Goal: Entertainment & Leisure: Browse casually

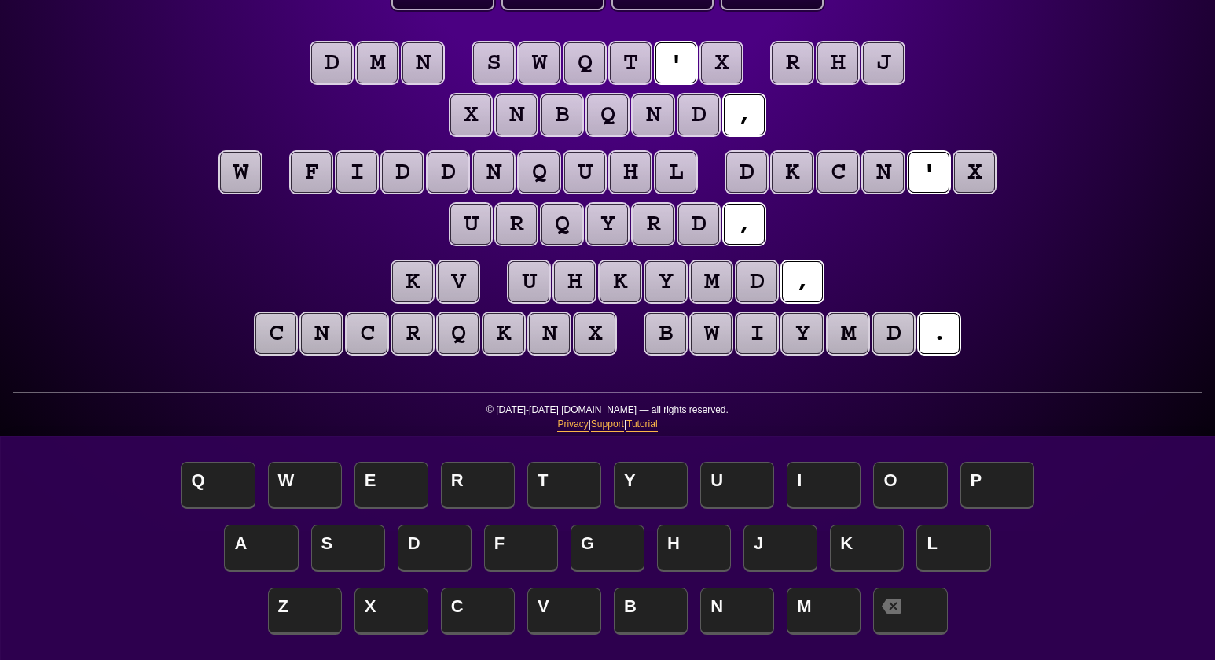
scroll to position [129, 0]
click at [726, 64] on puzzle-tile "x" at bounding box center [721, 62] width 41 height 41
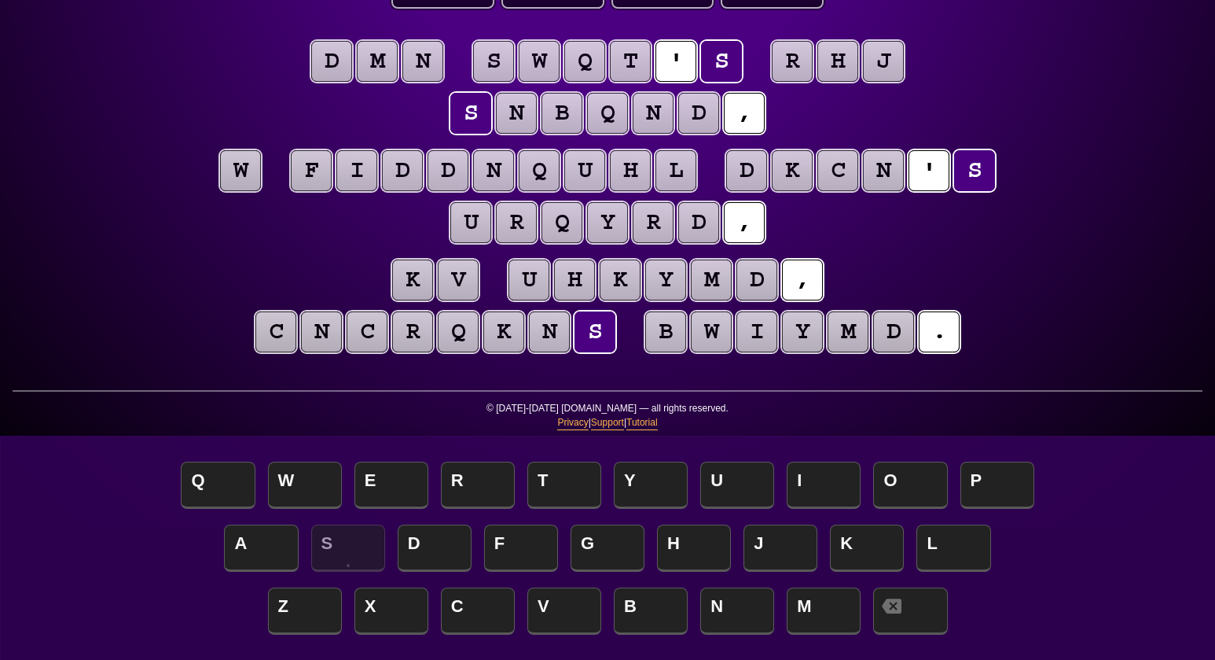
click at [239, 171] on puzzle-tile "w" at bounding box center [240, 170] width 41 height 41
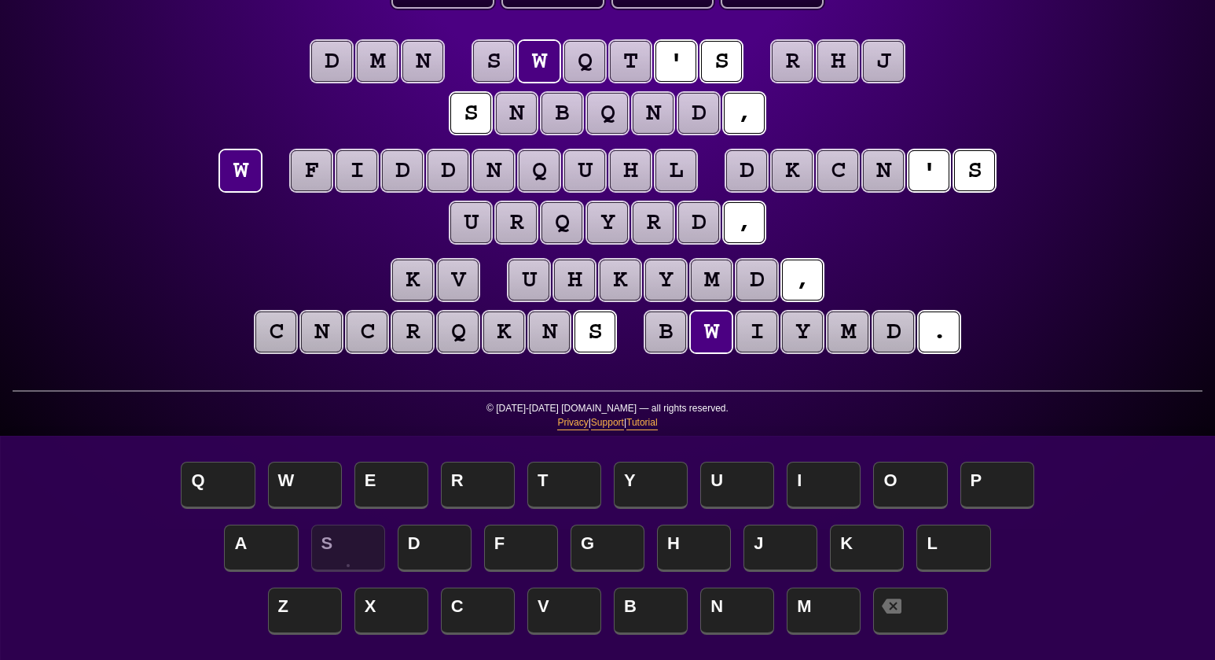
scroll to position [132, 0]
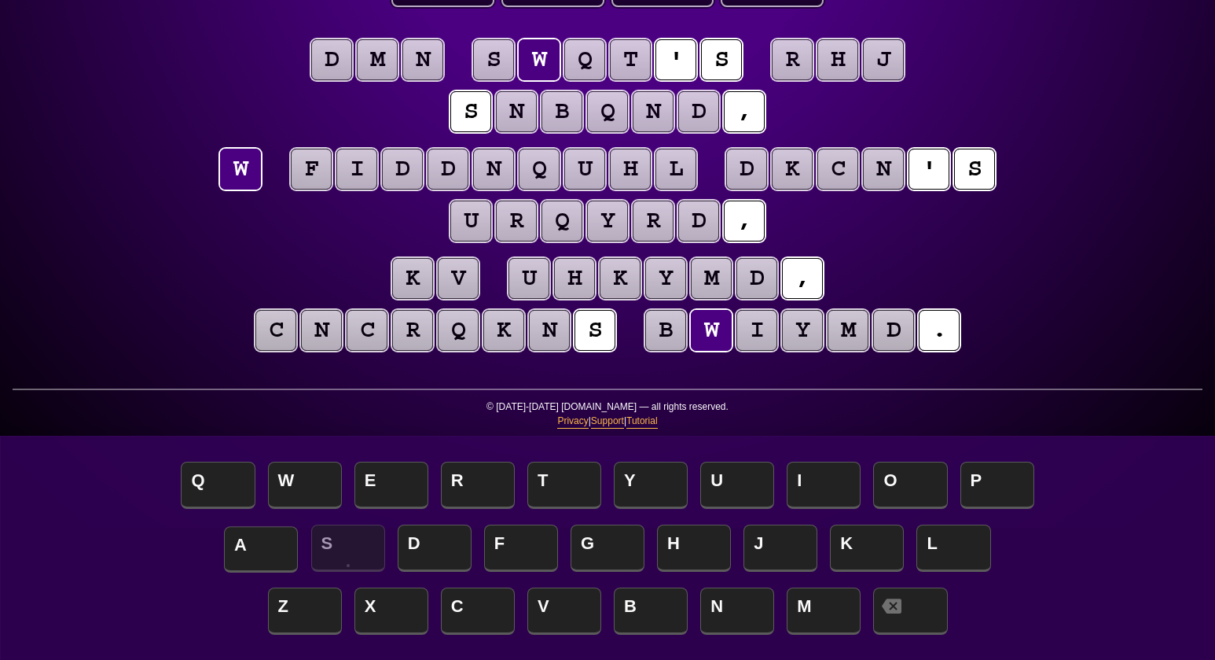
click at [257, 494] on span "A" at bounding box center [261, 549] width 74 height 46
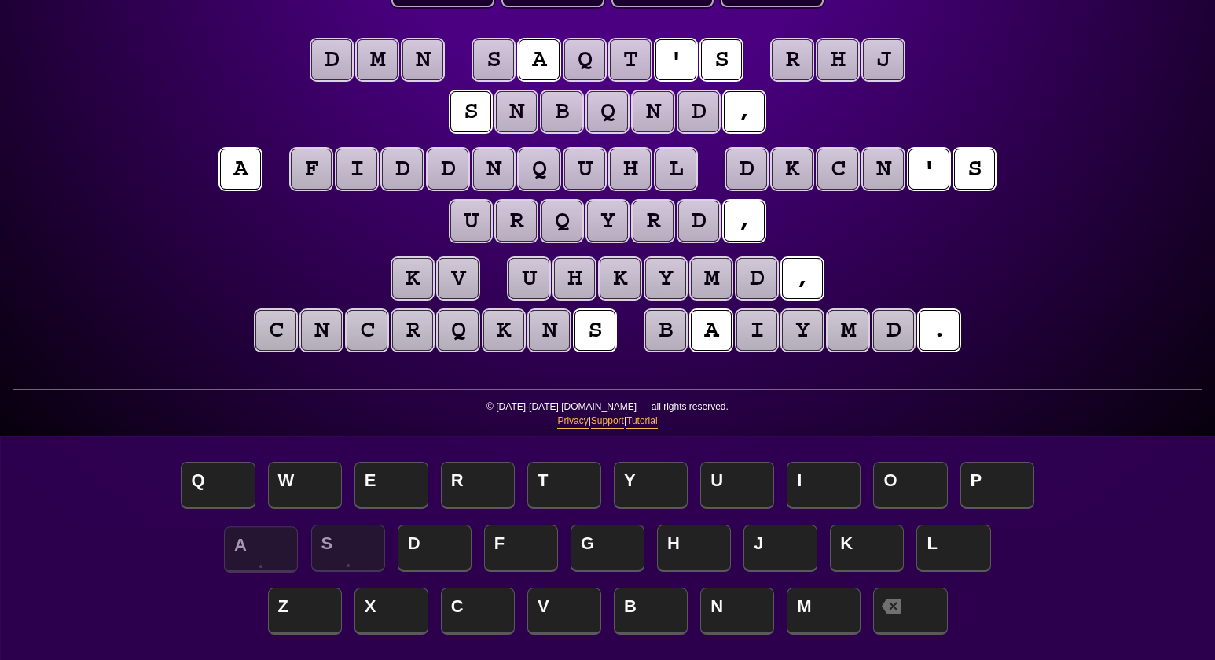
scroll to position [138, 0]
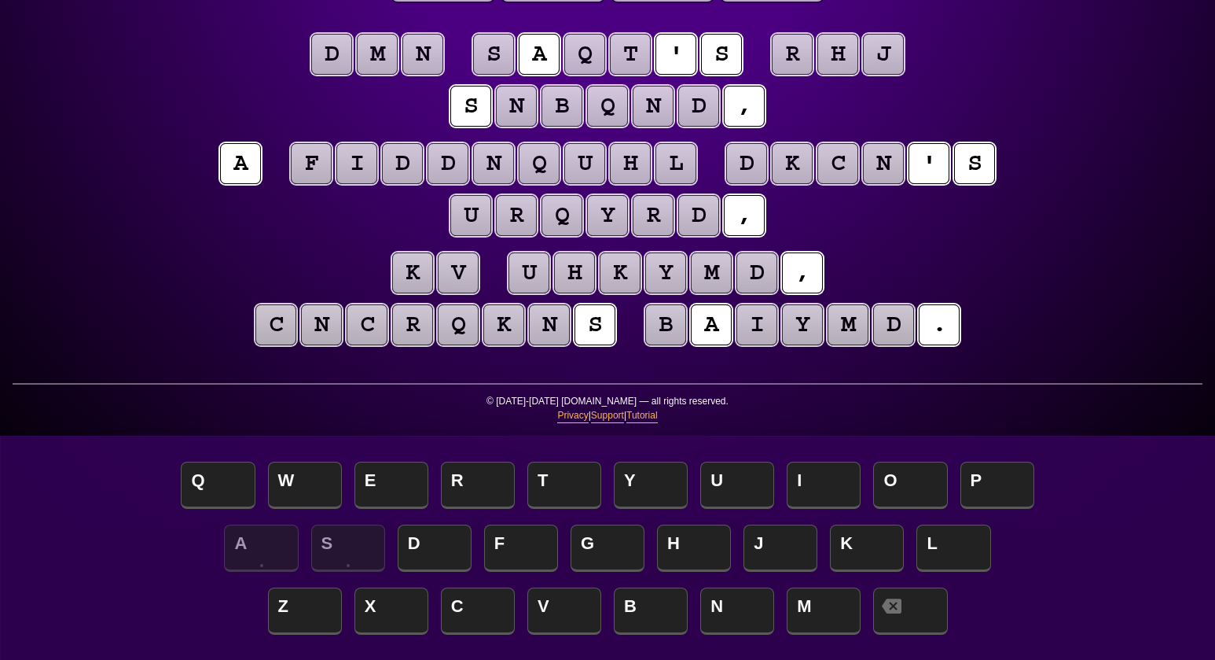
click at [421, 59] on puzzle-tile "n" at bounding box center [422, 54] width 41 height 41
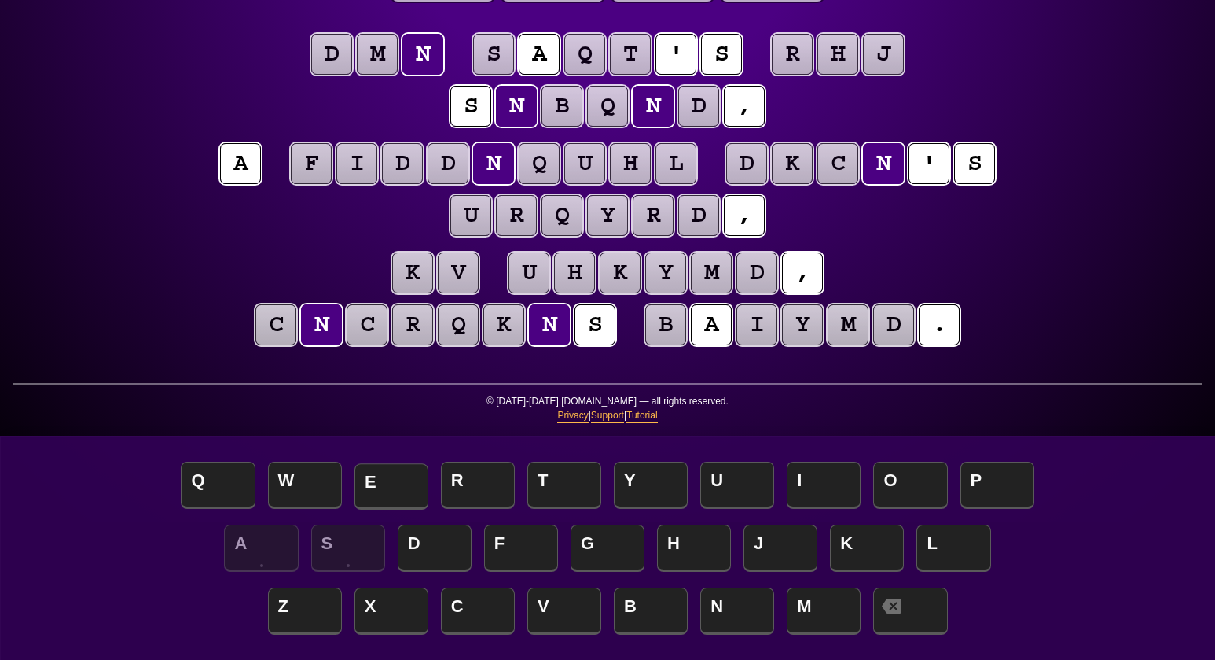
click at [387, 491] on span "E" at bounding box center [392, 486] width 74 height 46
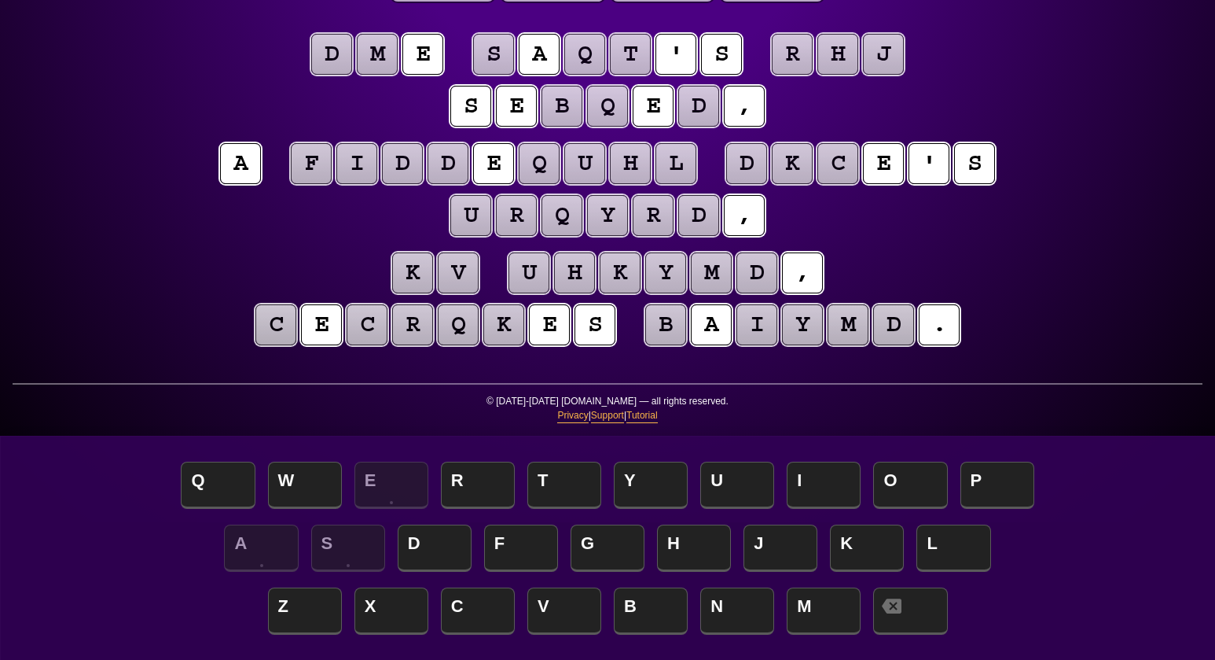
click at [374, 65] on puzzle-tile "m" at bounding box center [377, 54] width 41 height 41
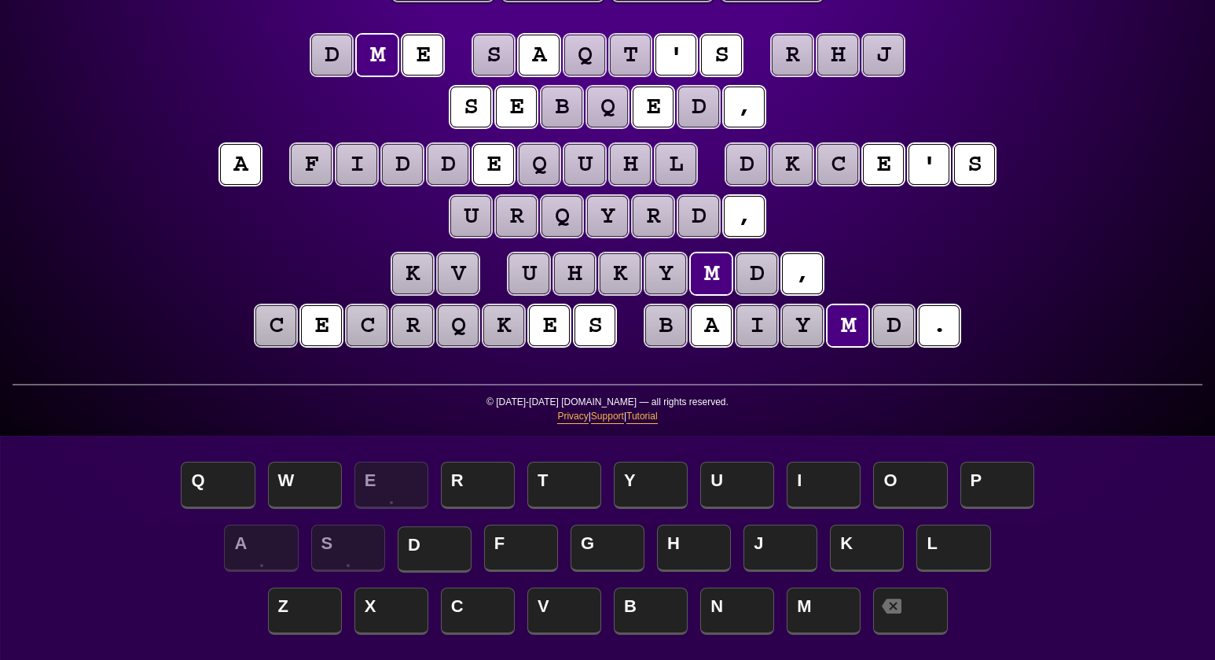
scroll to position [137, 0]
click at [676, 494] on span "H" at bounding box center [694, 549] width 74 height 46
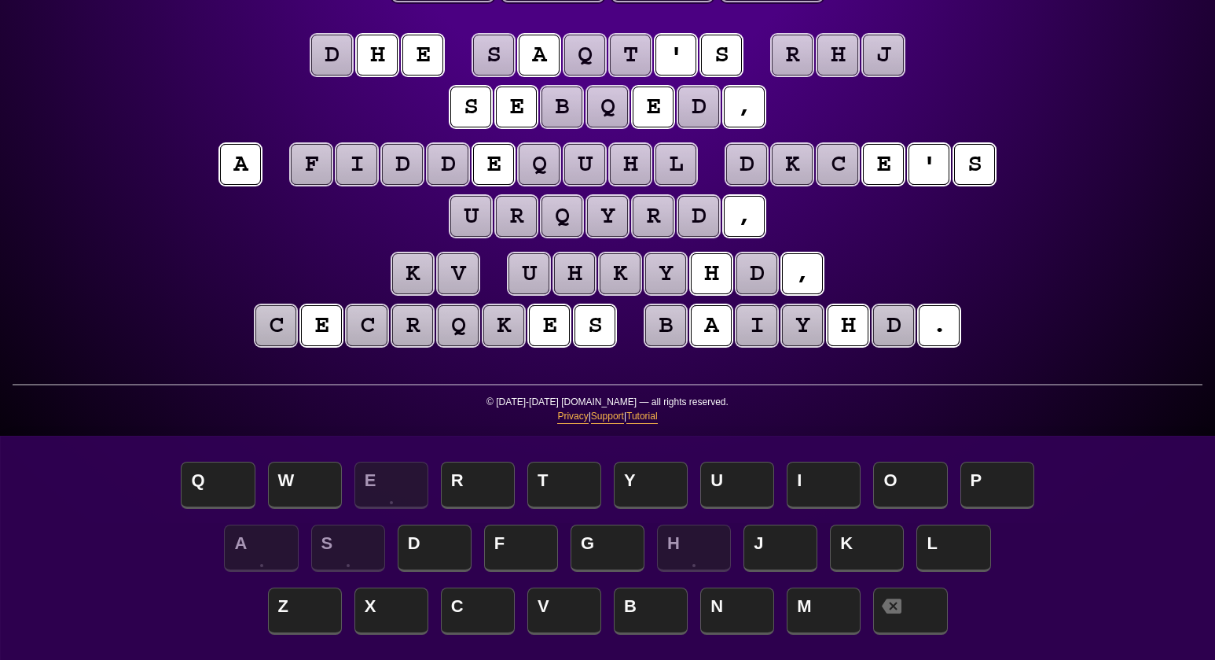
click at [336, 57] on puzzle-tile "d" at bounding box center [331, 55] width 41 height 41
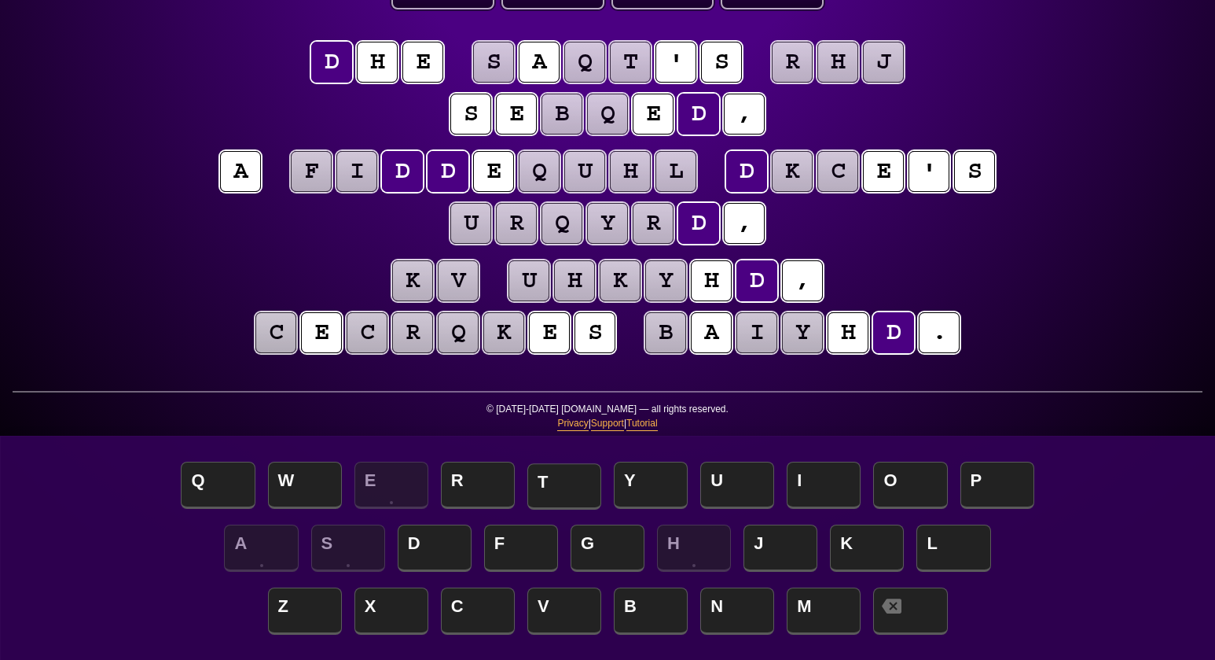
click at [569, 483] on span "T" at bounding box center [564, 486] width 74 height 46
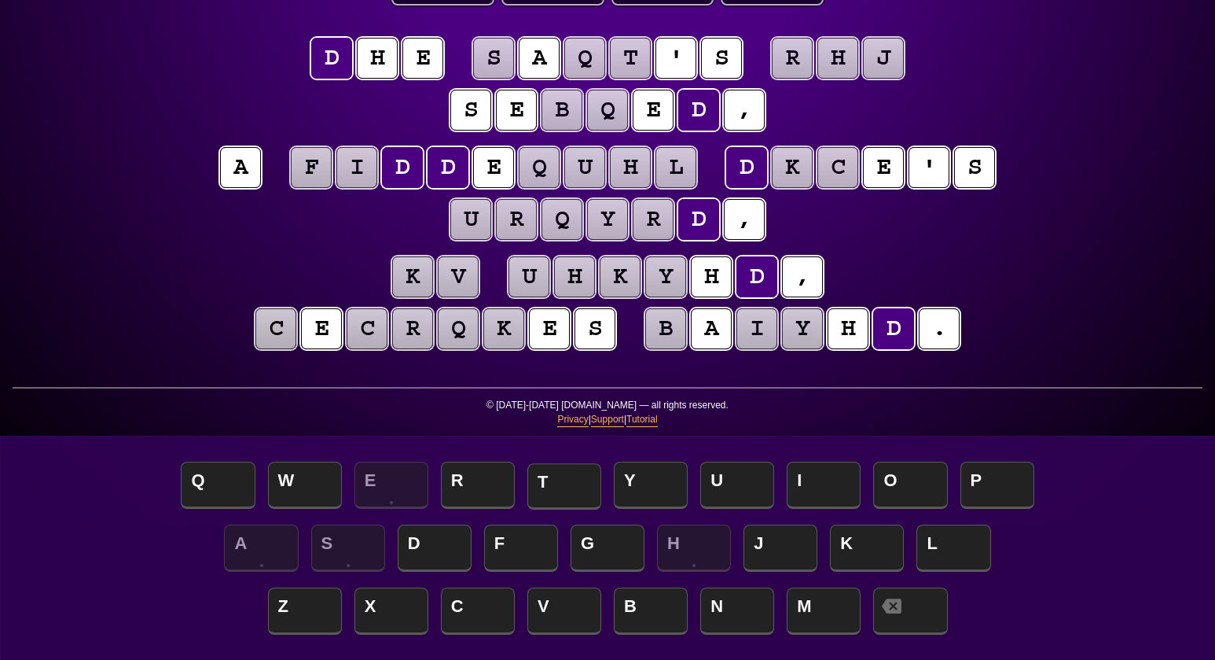
scroll to position [134, 0]
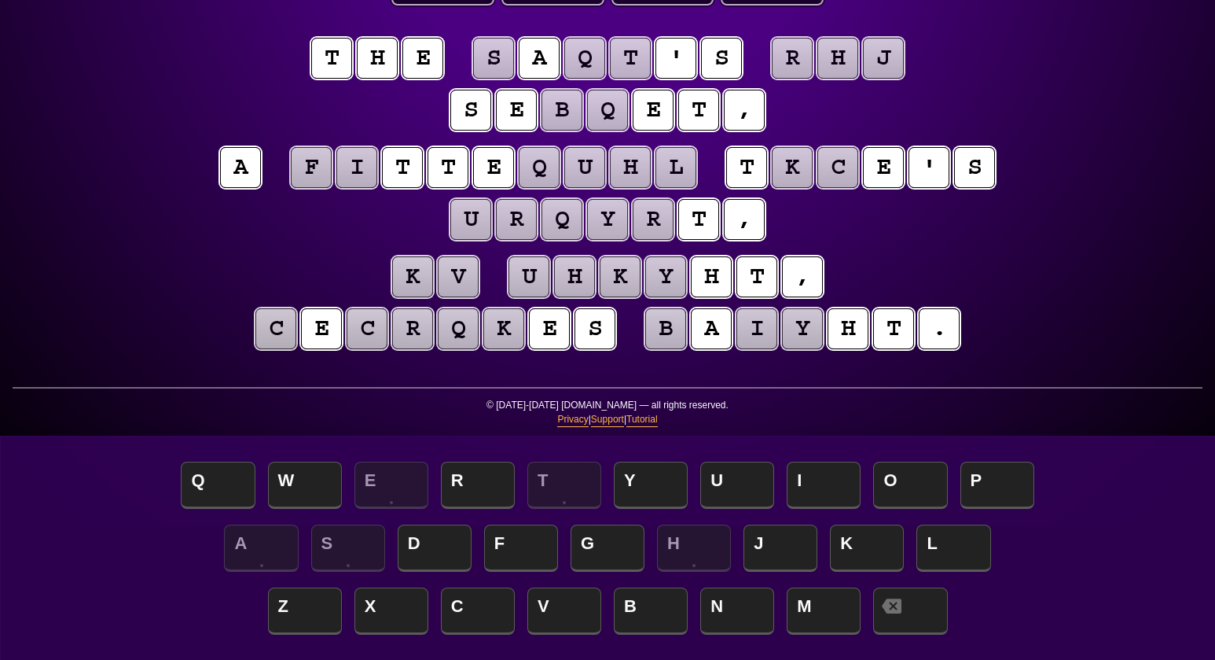
click at [561, 114] on puzzle-tile "b" at bounding box center [562, 110] width 41 height 41
click at [478, 494] on span "C" at bounding box center [478, 612] width 74 height 46
click at [602, 105] on puzzle-tile "q" at bounding box center [607, 110] width 41 height 41
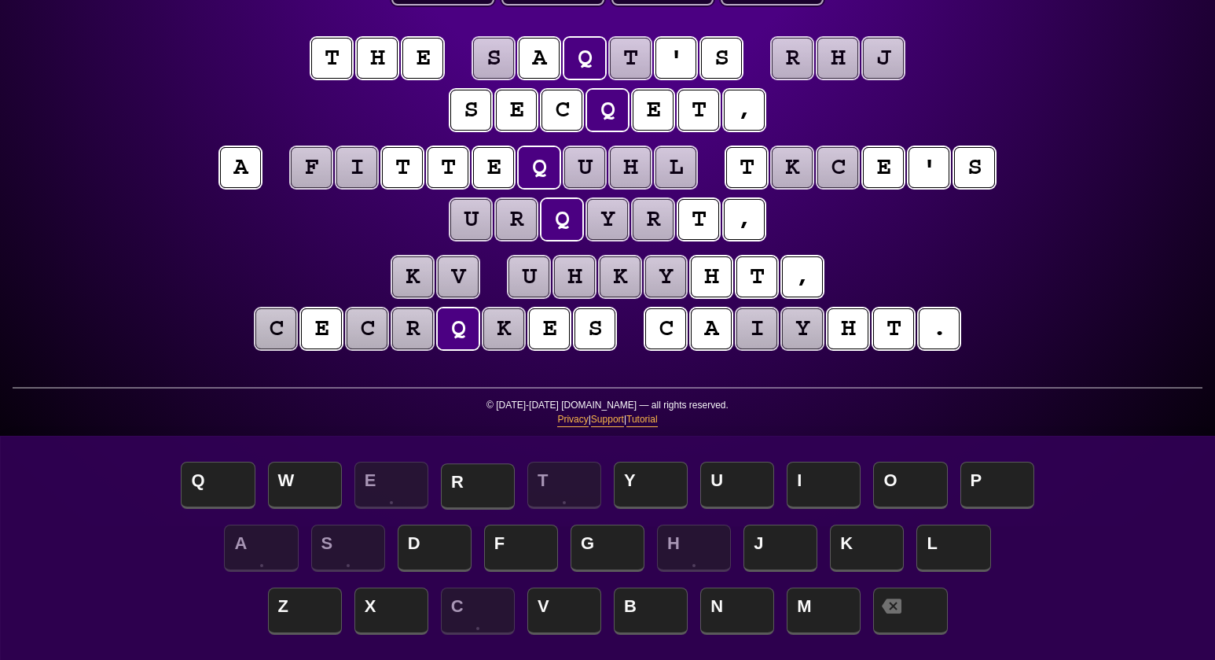
click at [483, 486] on span "R" at bounding box center [478, 486] width 74 height 46
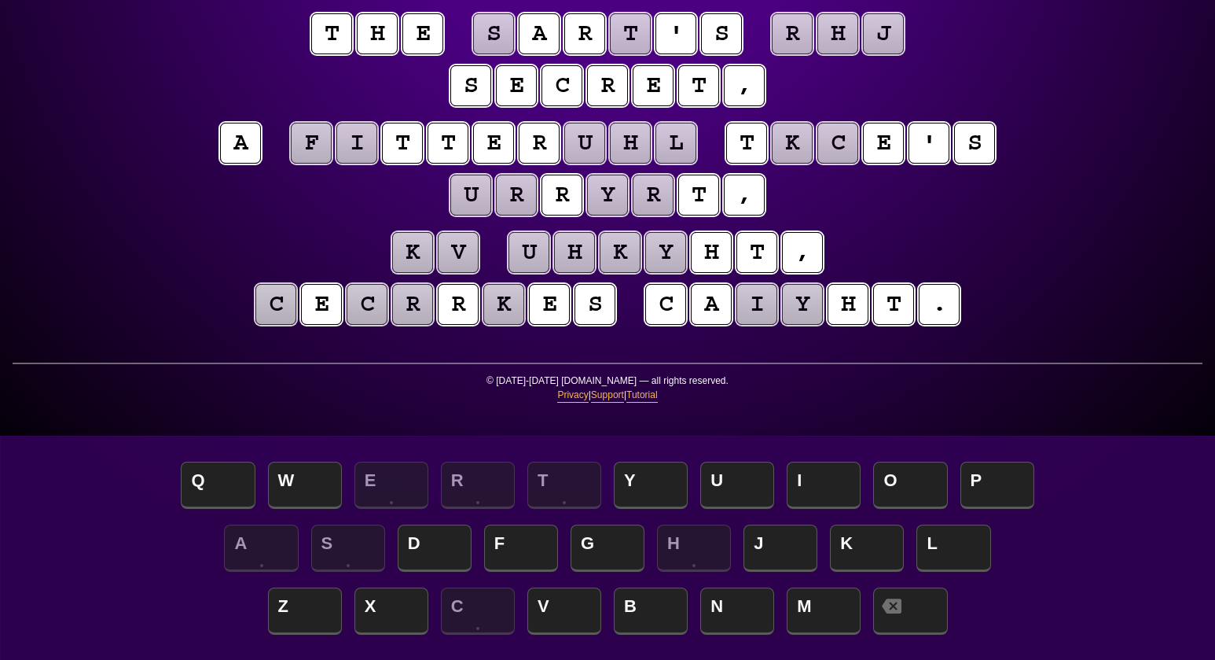
scroll to position [158, 0]
click at [670, 252] on puzzle-tile "y" at bounding box center [665, 252] width 41 height 41
click at [601, 494] on span "G" at bounding box center [608, 549] width 74 height 46
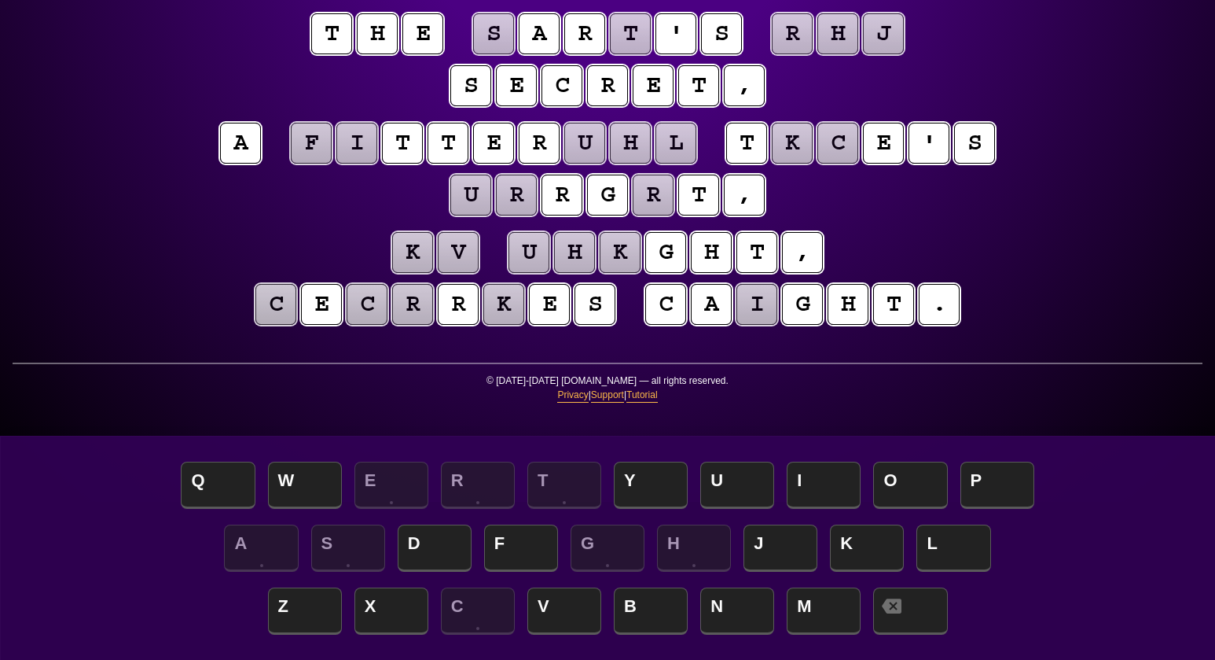
click at [755, 301] on puzzle-tile "i" at bounding box center [757, 304] width 41 height 41
click at [721, 483] on span "U" at bounding box center [737, 486] width 74 height 46
click at [316, 148] on puzzle-tile "f" at bounding box center [311, 143] width 41 height 41
click at [640, 494] on span "B" at bounding box center [651, 612] width 74 height 46
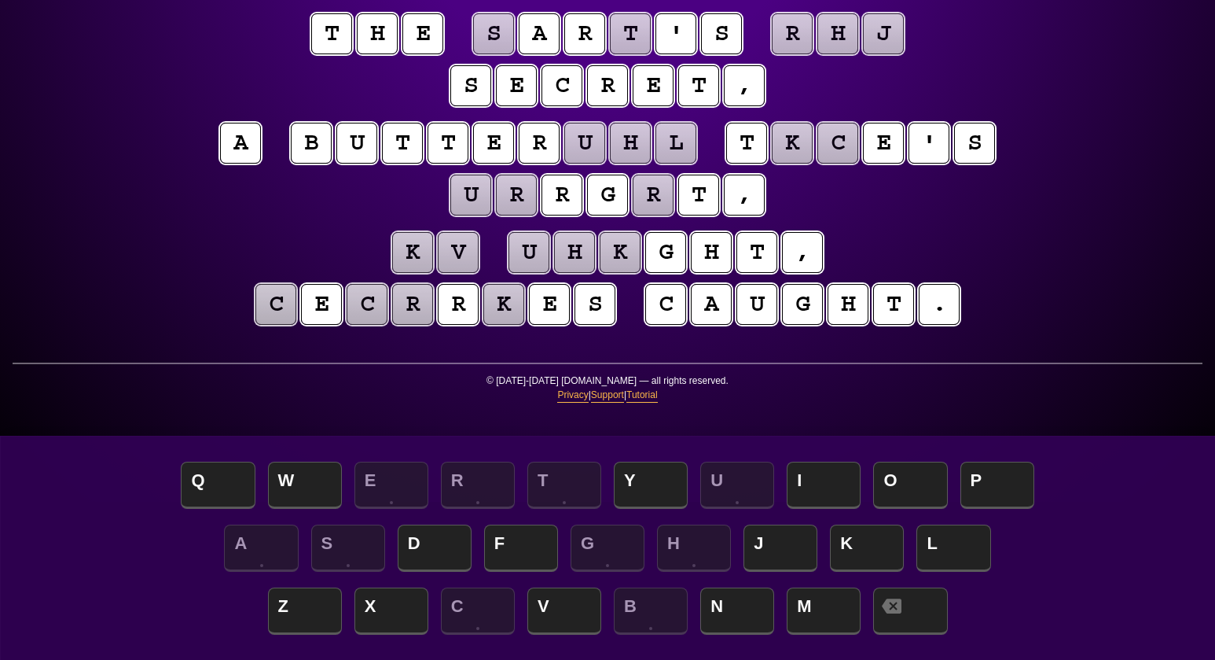
click at [594, 136] on puzzle-tile "u" at bounding box center [584, 143] width 41 height 41
click at [533, 494] on span "F" at bounding box center [521, 549] width 74 height 46
click at [630, 136] on puzzle-tile "h" at bounding box center [630, 143] width 41 height 41
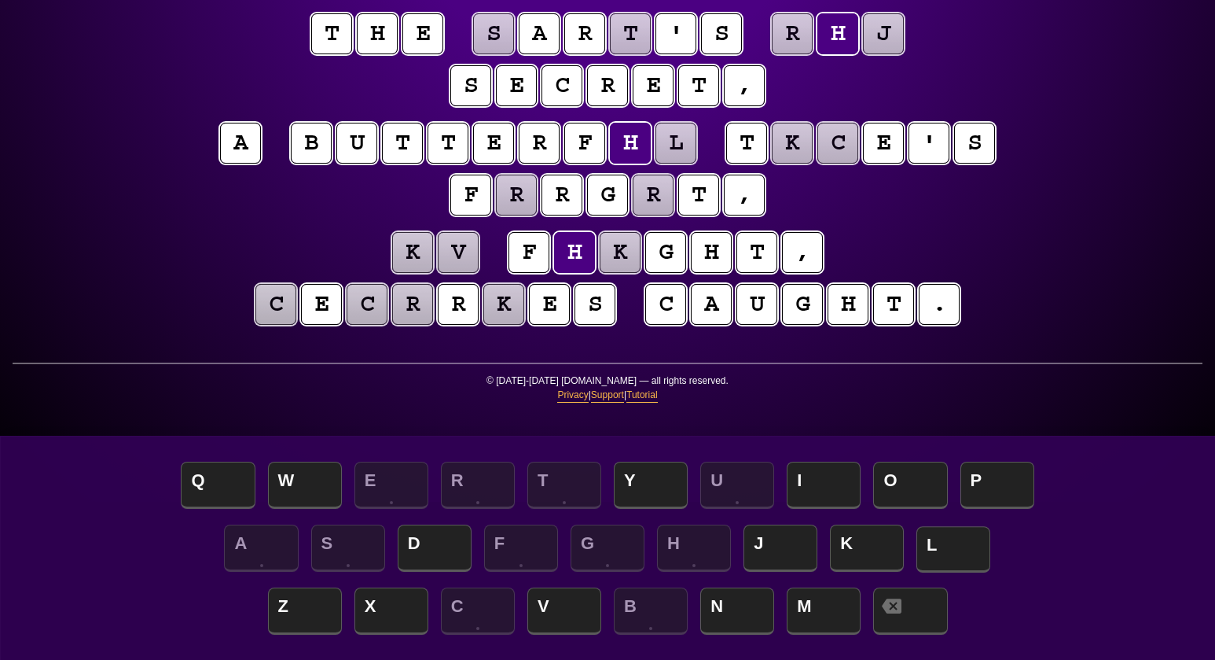
click at [911, 494] on span "L" at bounding box center [954, 549] width 74 height 46
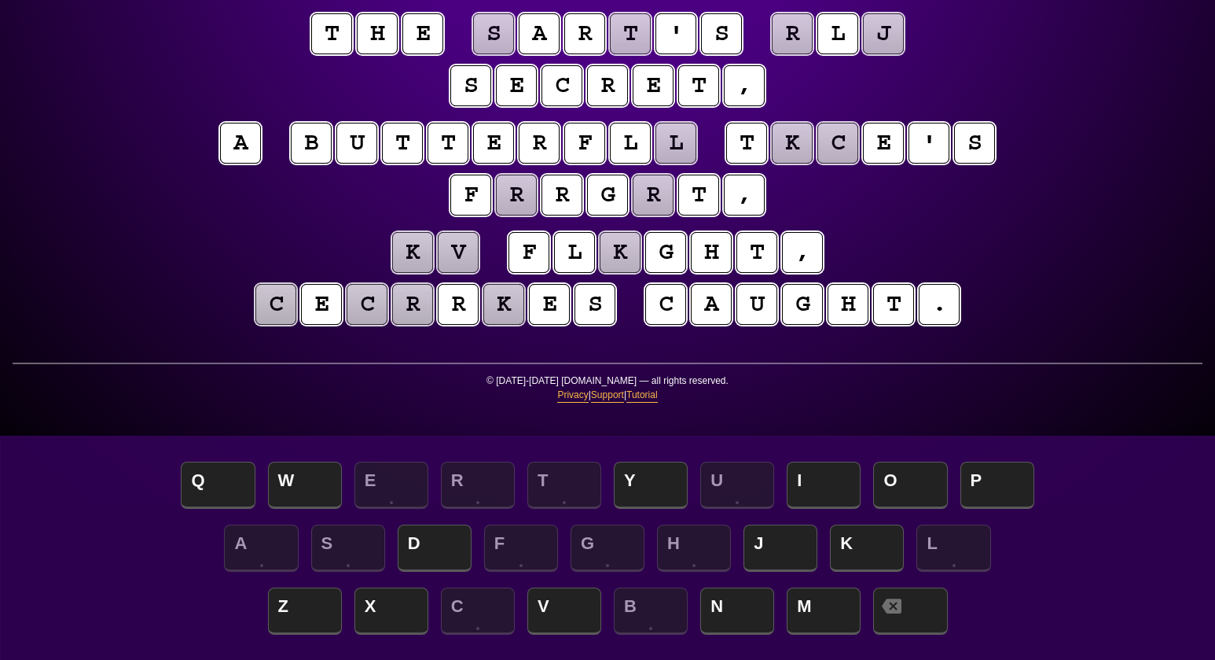
click at [673, 138] on puzzle-tile "l" at bounding box center [676, 143] width 41 height 41
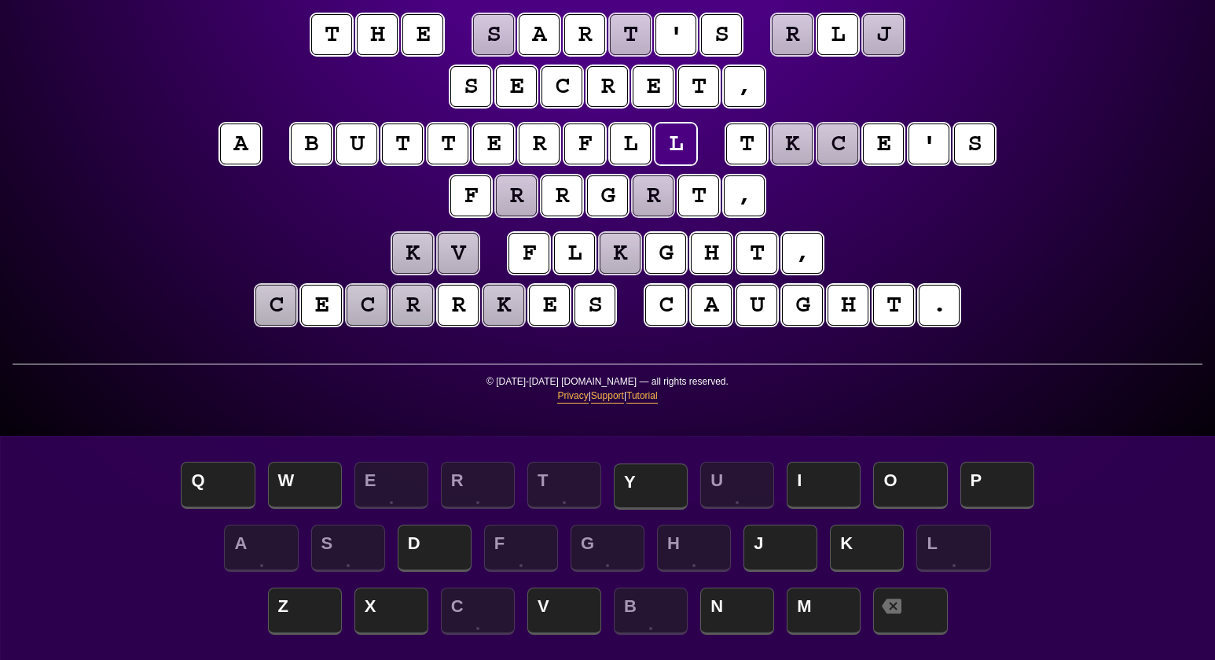
click at [644, 487] on span "Y" at bounding box center [651, 486] width 74 height 46
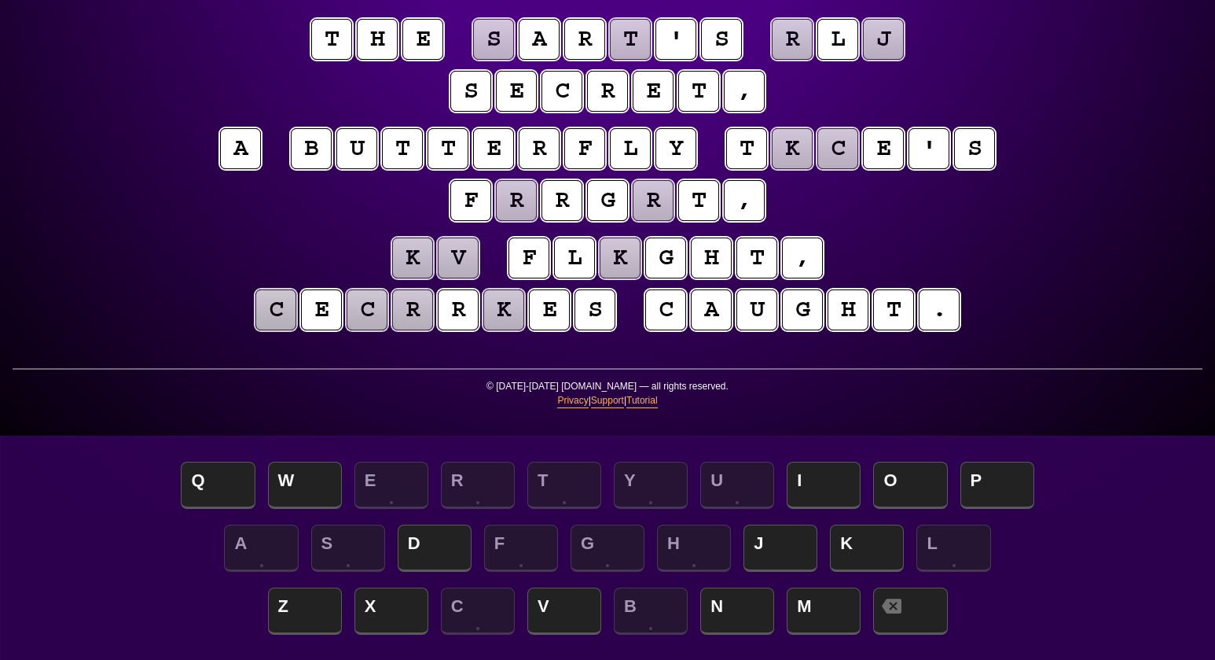
scroll to position [153, 0]
click at [798, 41] on puzzle-tile "r" at bounding box center [792, 39] width 41 height 41
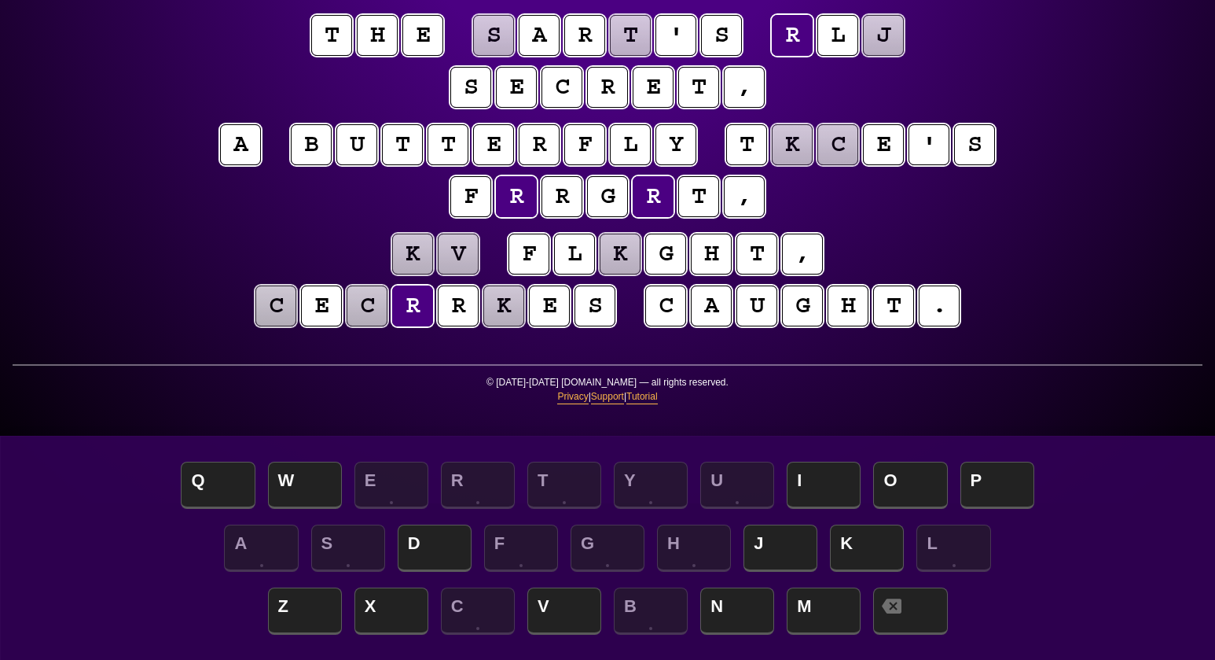
scroll to position [156, 0]
click at [907, 480] on span "O" at bounding box center [910, 486] width 74 height 46
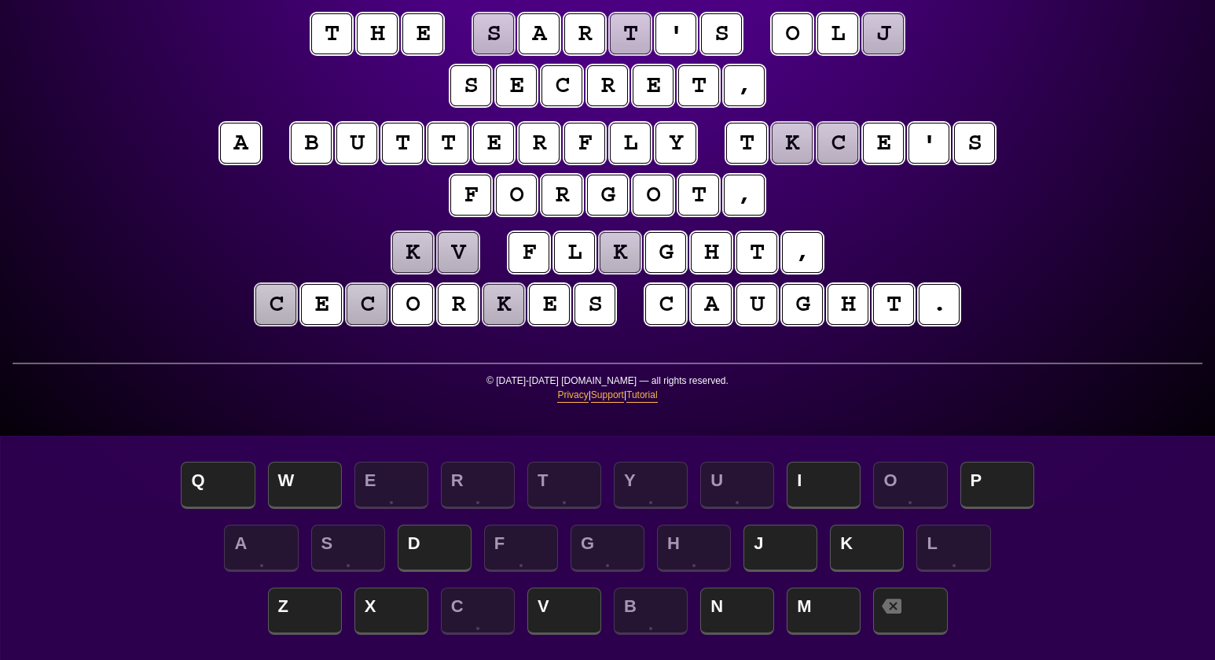
scroll to position [158, 0]
click at [885, 31] on puzzle-tile "j" at bounding box center [883, 33] width 41 height 41
click at [417, 494] on span "D" at bounding box center [435, 549] width 74 height 46
click at [843, 143] on puzzle-tile "c" at bounding box center [838, 143] width 41 height 41
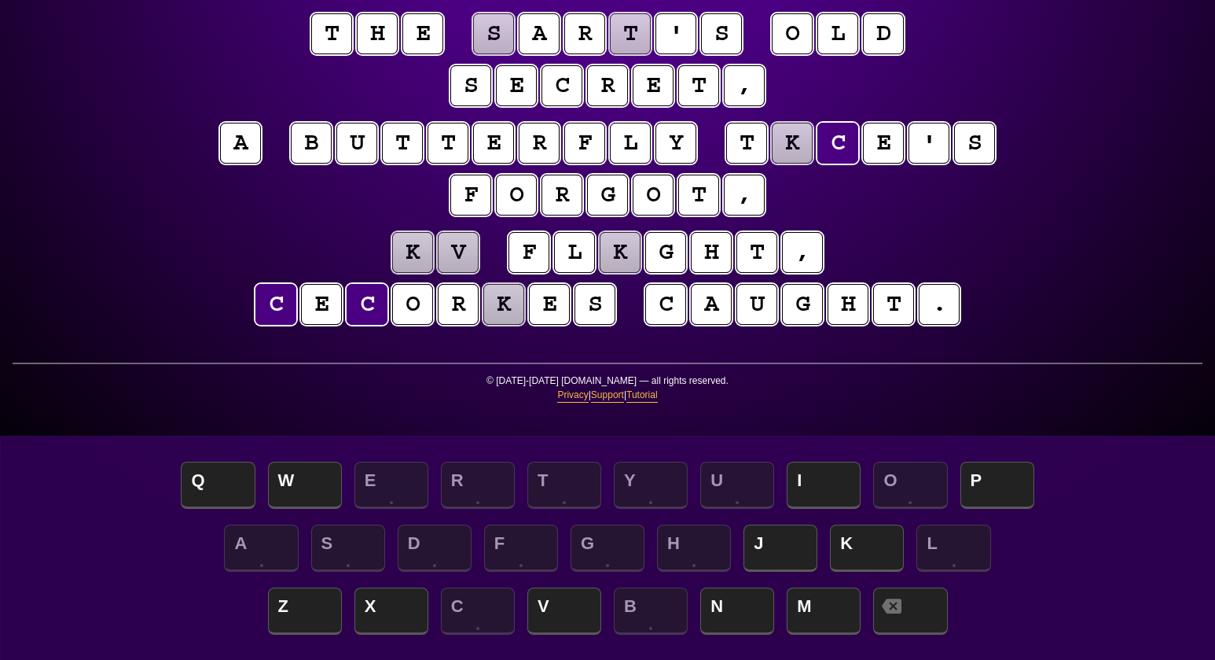
scroll to position [158, 0]
click at [814, 494] on span "M" at bounding box center [824, 612] width 74 height 46
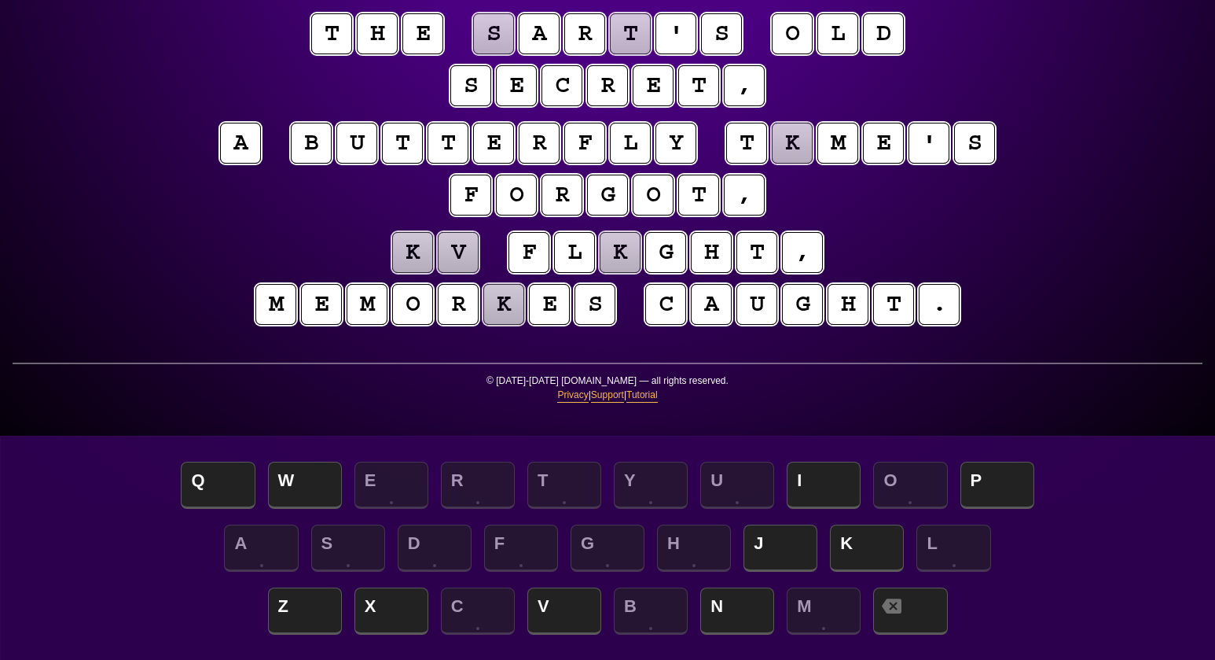
click at [510, 305] on puzzle-tile "k" at bounding box center [503, 304] width 41 height 41
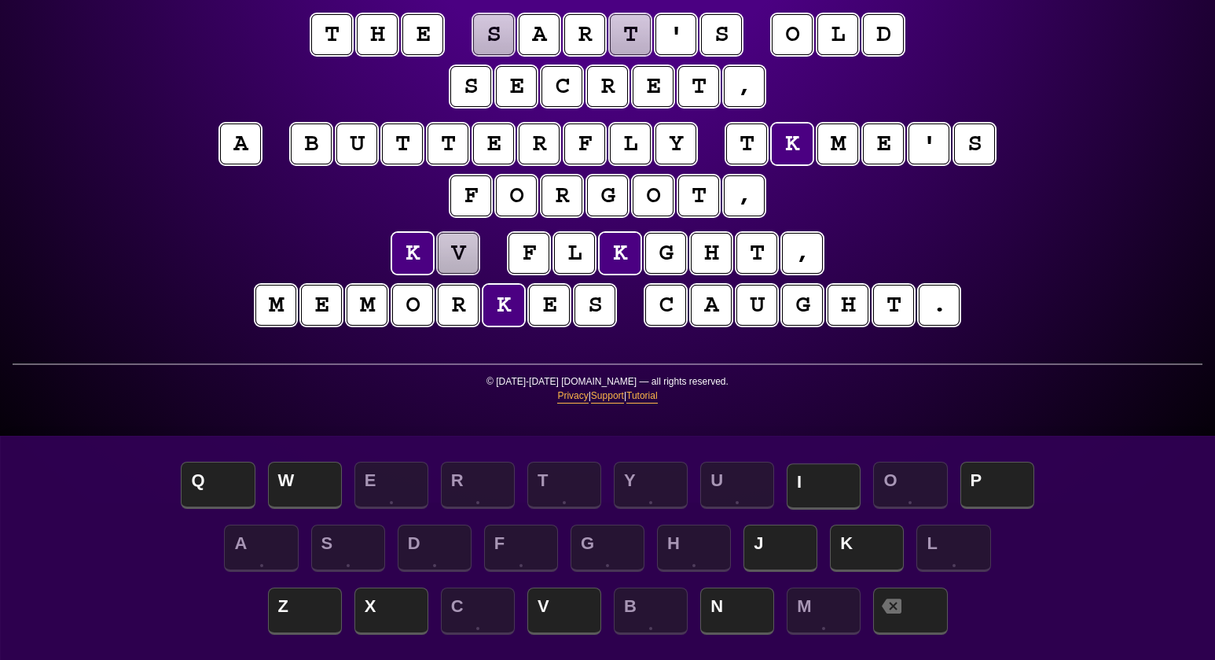
click at [809, 484] on span "I" at bounding box center [824, 486] width 74 height 46
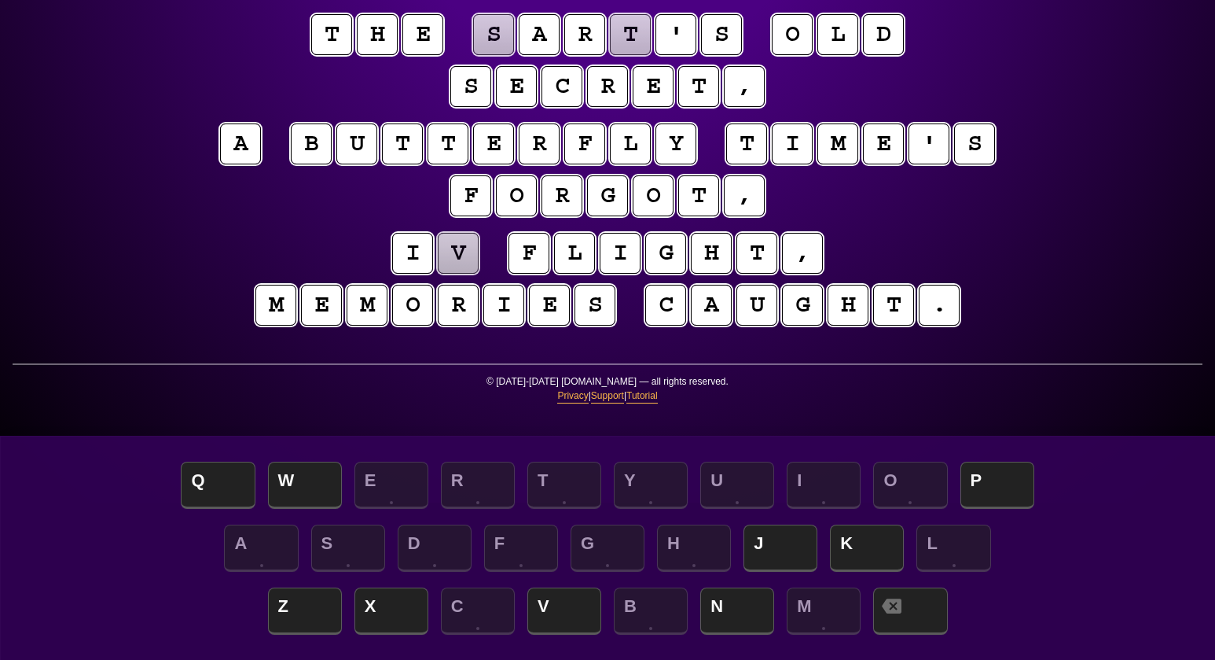
scroll to position [157, 0]
click at [464, 252] on puzzle-tile "v" at bounding box center [458, 253] width 41 height 41
click at [735, 494] on span "N" at bounding box center [737, 612] width 74 height 46
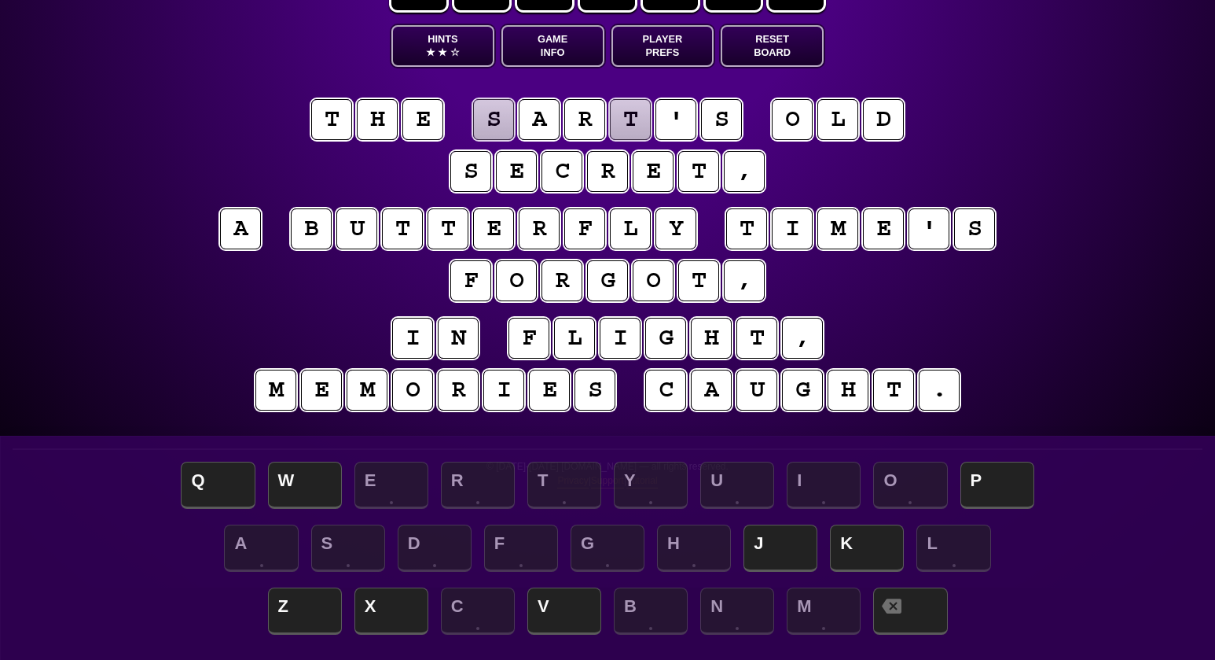
scroll to position [72, 0]
click at [451, 46] on span "☆" at bounding box center [454, 52] width 9 height 13
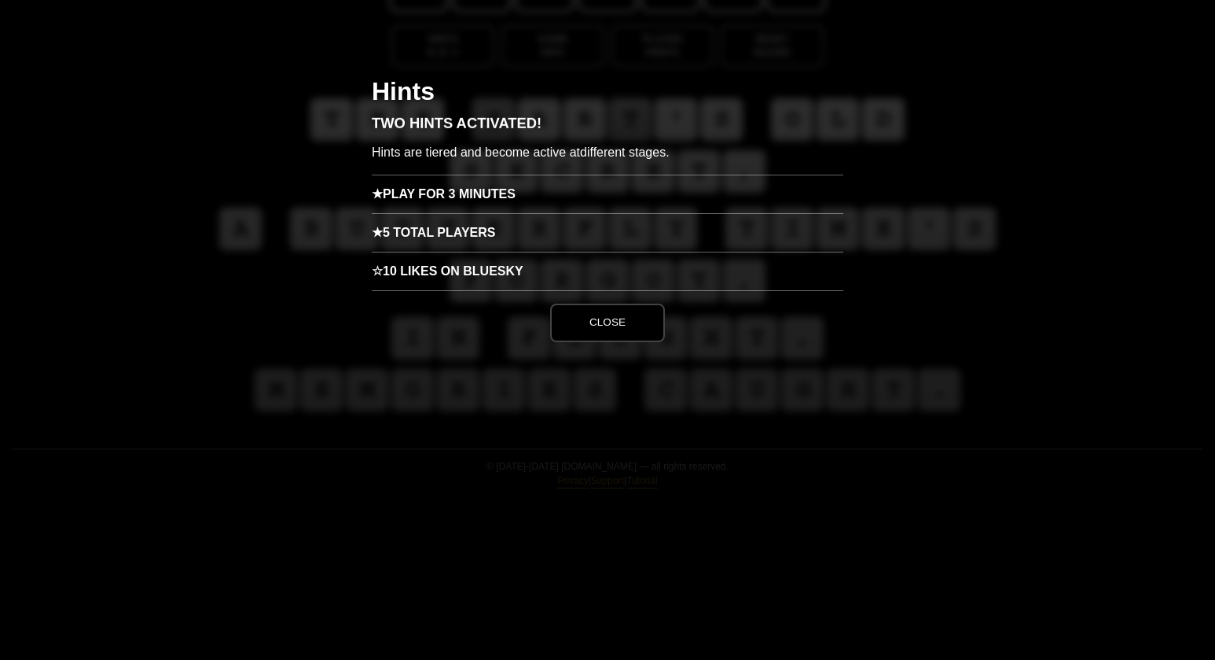
scroll to position [0, 0]
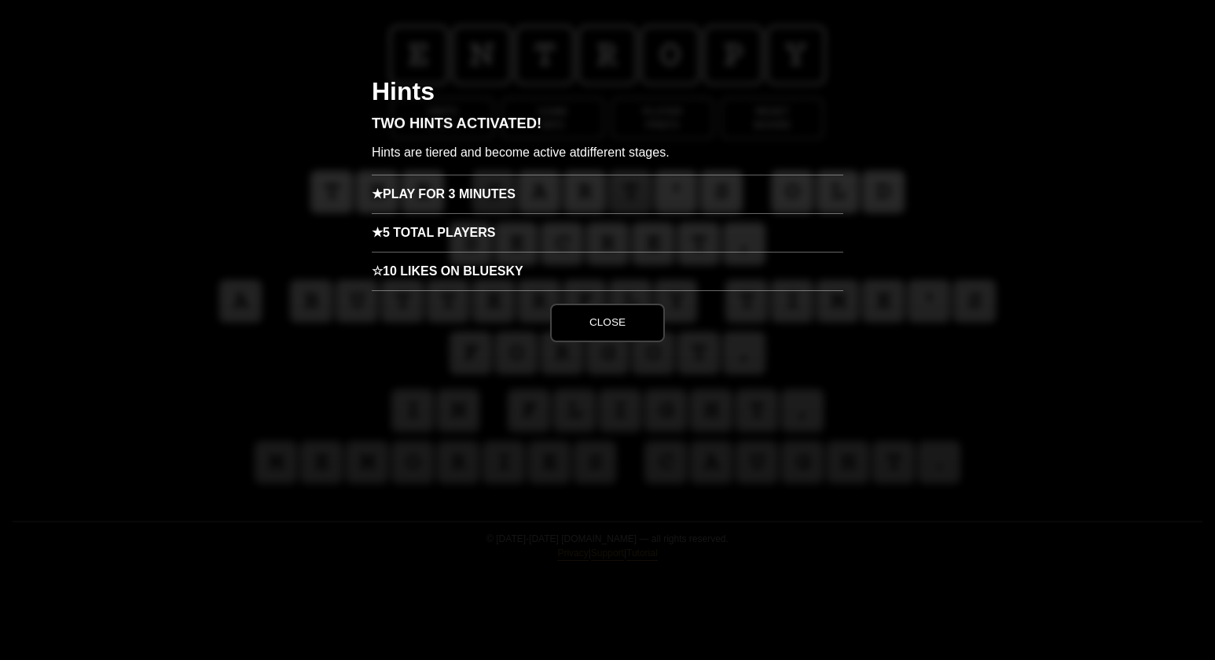
click at [453, 200] on h3 "★ Play for 3 minutes" at bounding box center [608, 194] width 472 height 39
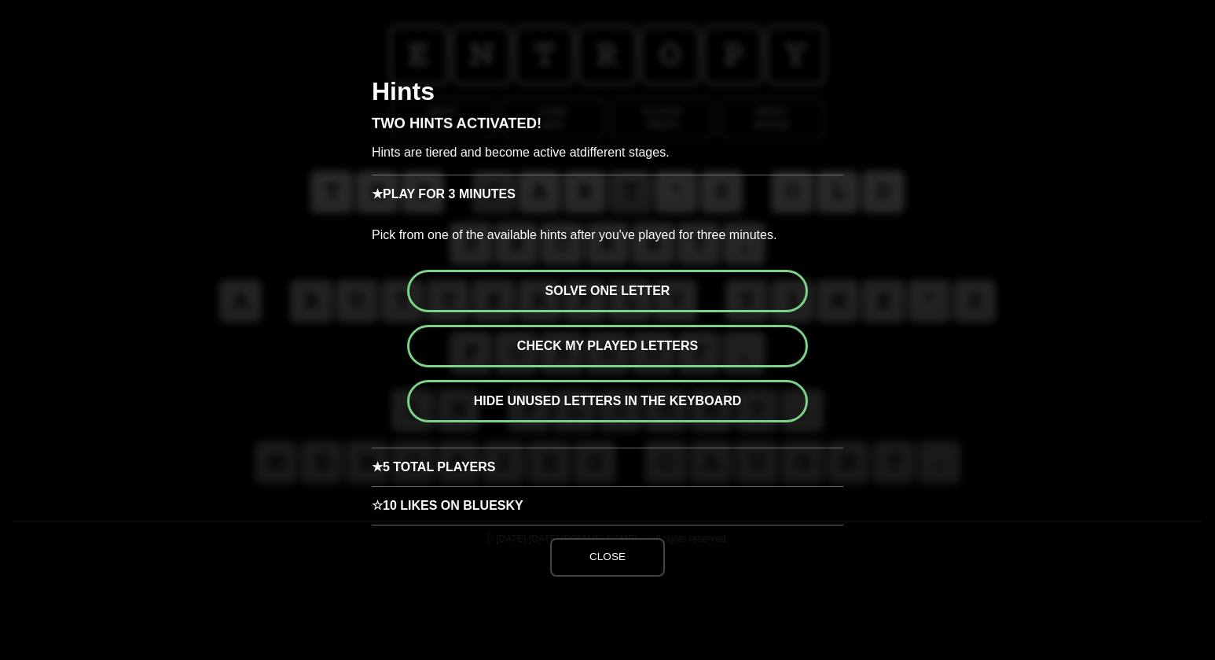
click at [601, 292] on button "Solve one letter" at bounding box center [607, 291] width 401 height 42
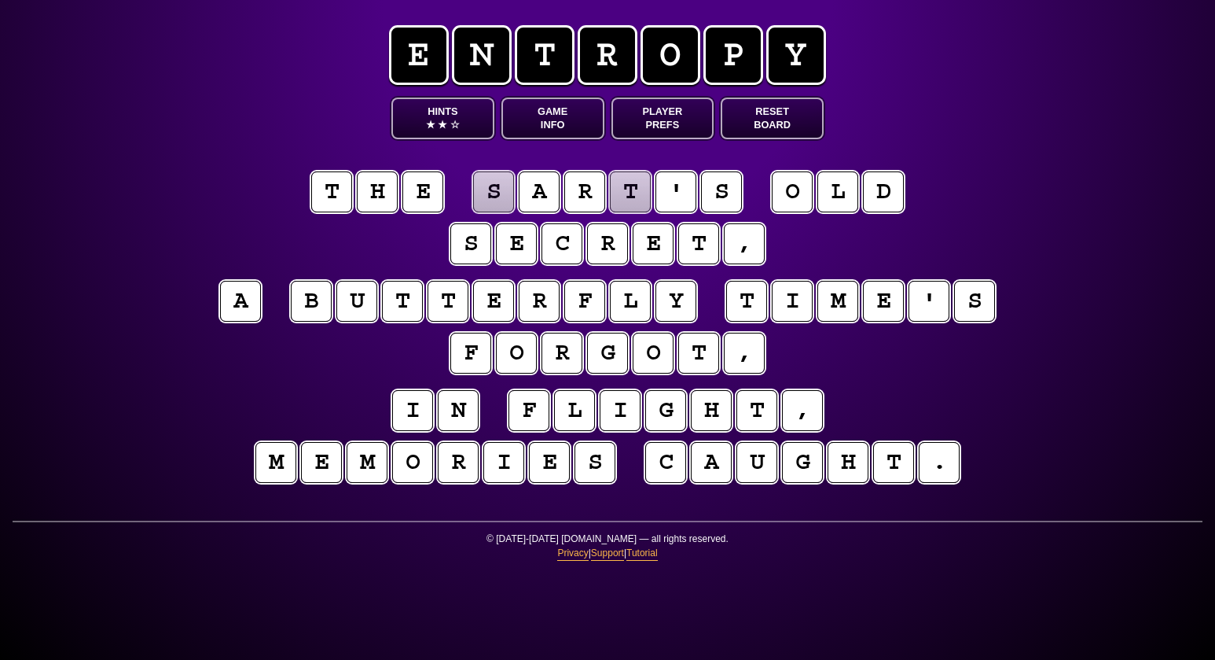
click at [623, 190] on puzzle-tile "t" at bounding box center [630, 192] width 42 height 42
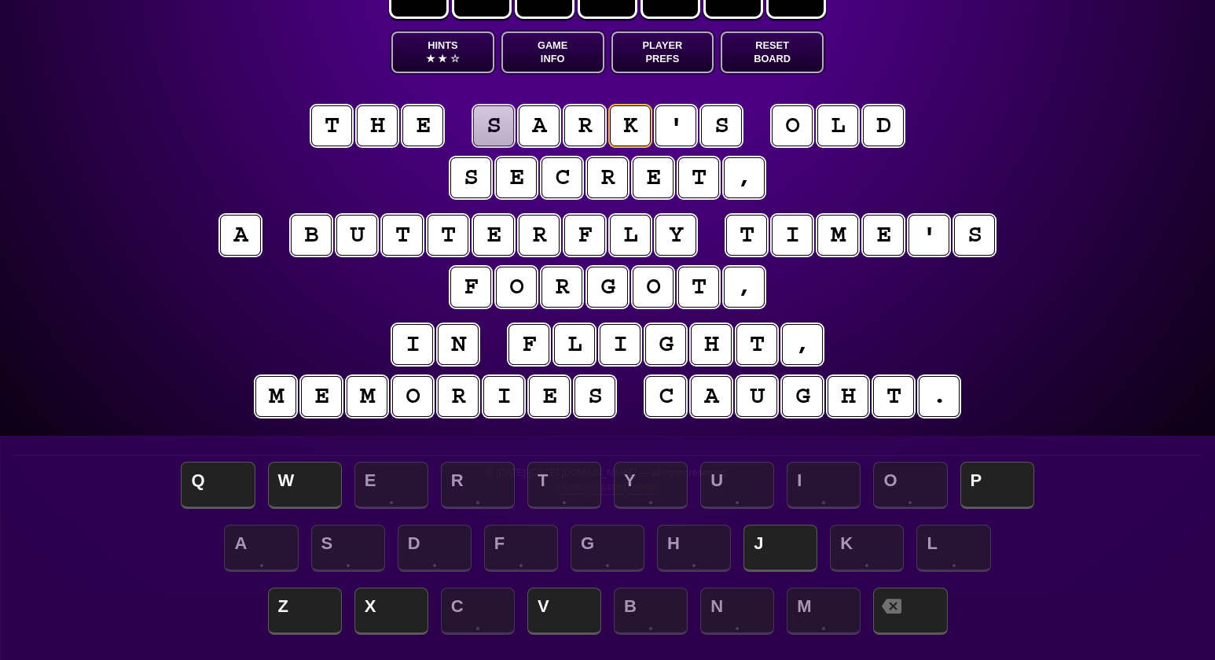
scroll to position [63, 0]
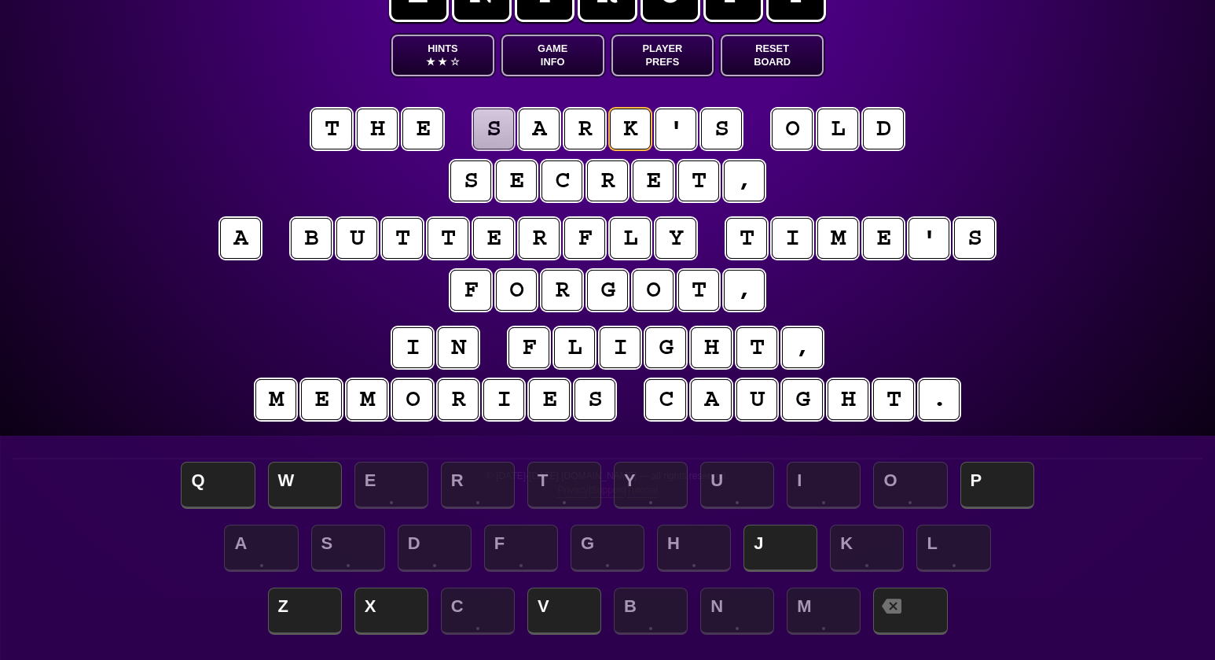
click at [452, 46] on button "Hints ★ ★ ☆" at bounding box center [442, 56] width 103 height 42
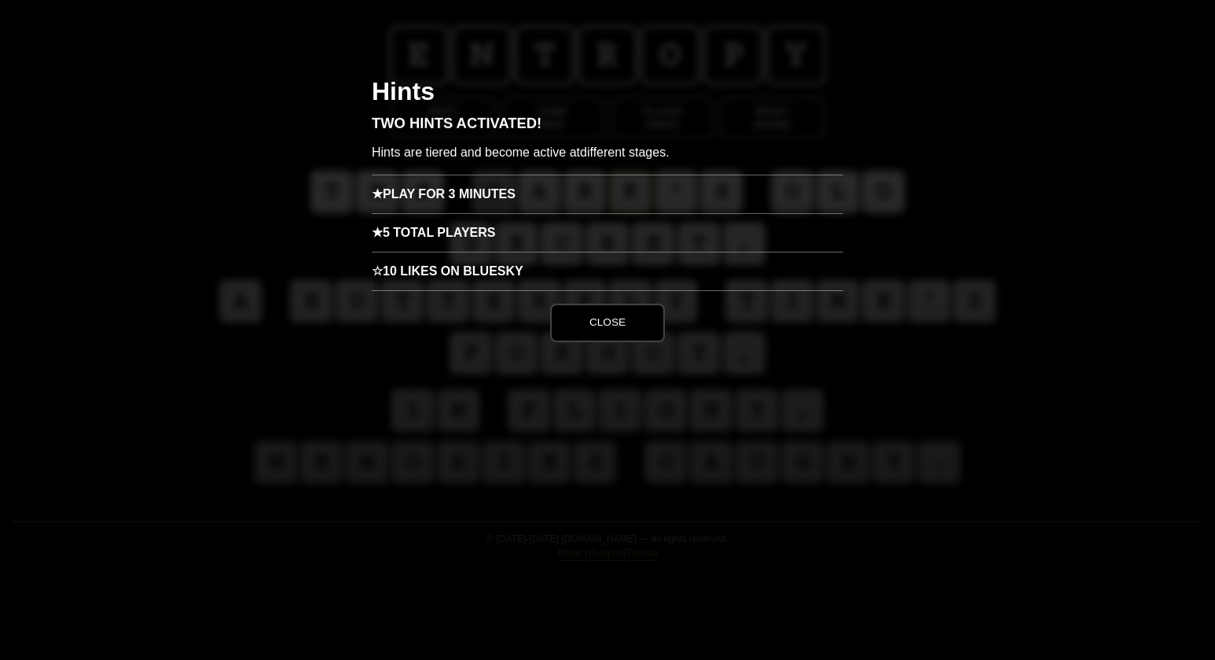
click at [455, 235] on h3 "★ 5 Total Players" at bounding box center [608, 232] width 472 height 39
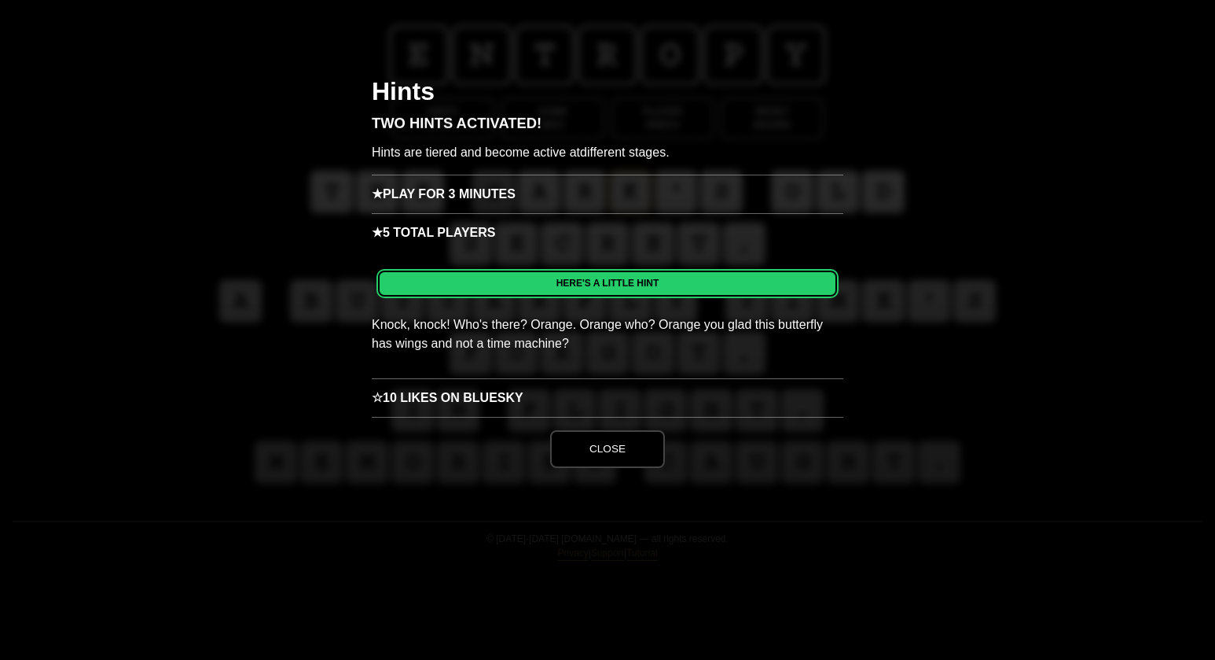
click at [513, 391] on h3 "☆ 10 Likes on Bluesky" at bounding box center [608, 397] width 472 height 39
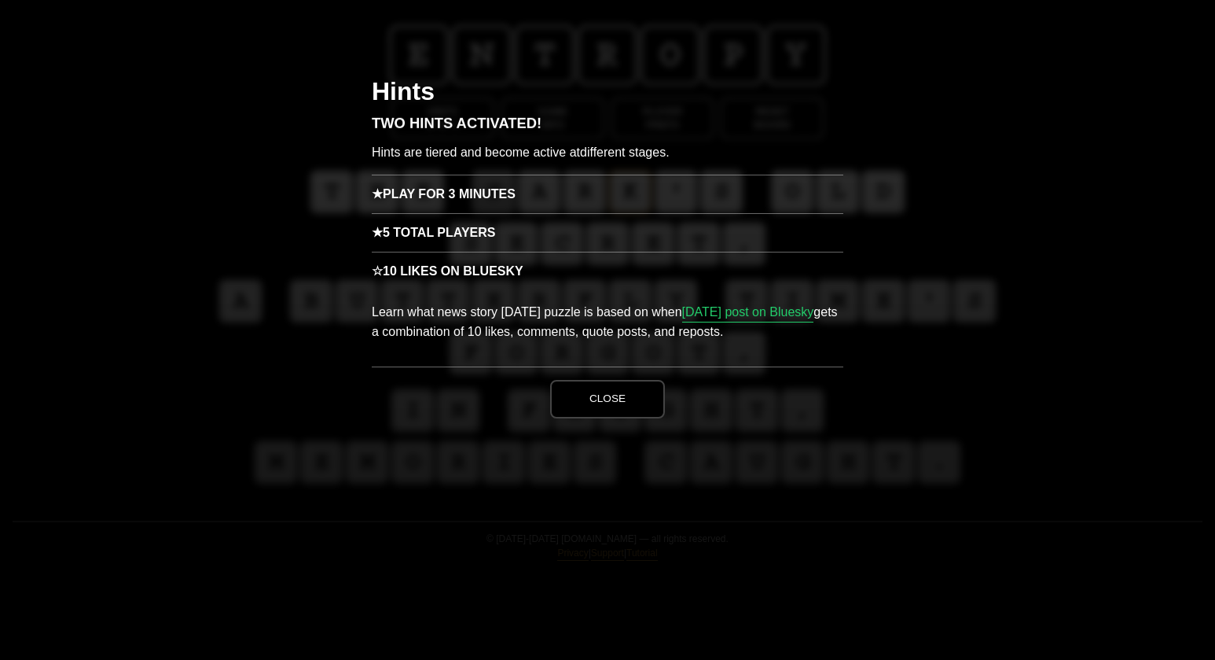
click at [601, 397] on button "Close" at bounding box center [607, 399] width 115 height 38
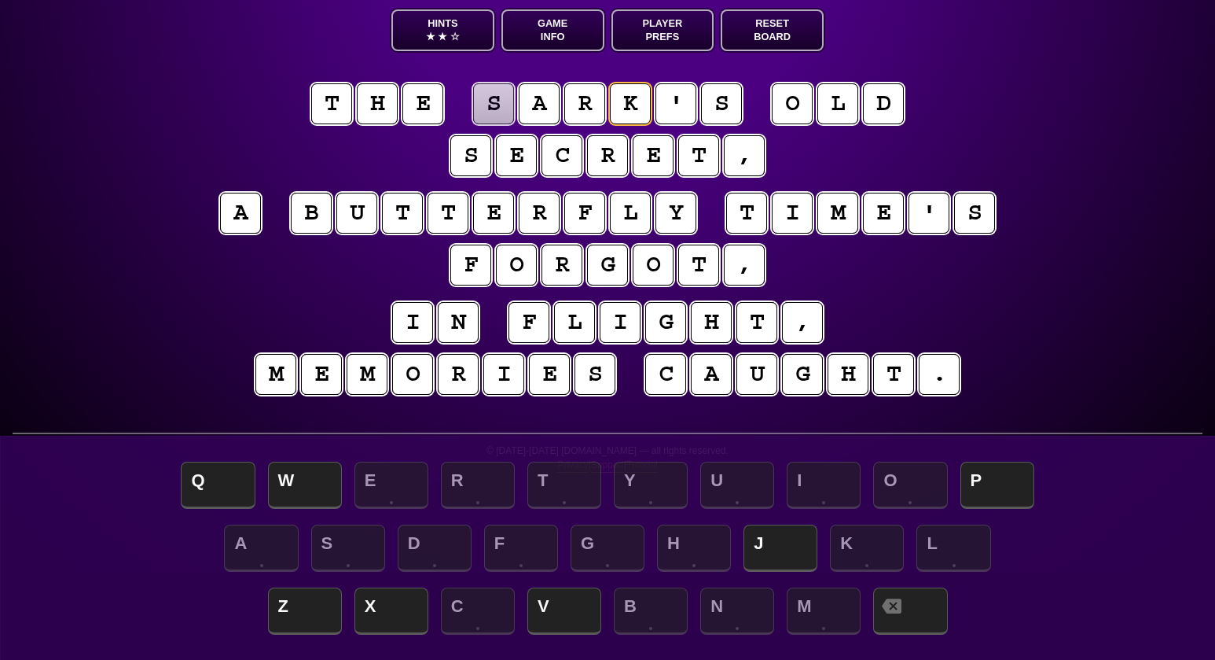
scroll to position [88, 0]
click at [437, 24] on button "Hints ★ ★ ☆" at bounding box center [442, 30] width 103 height 42
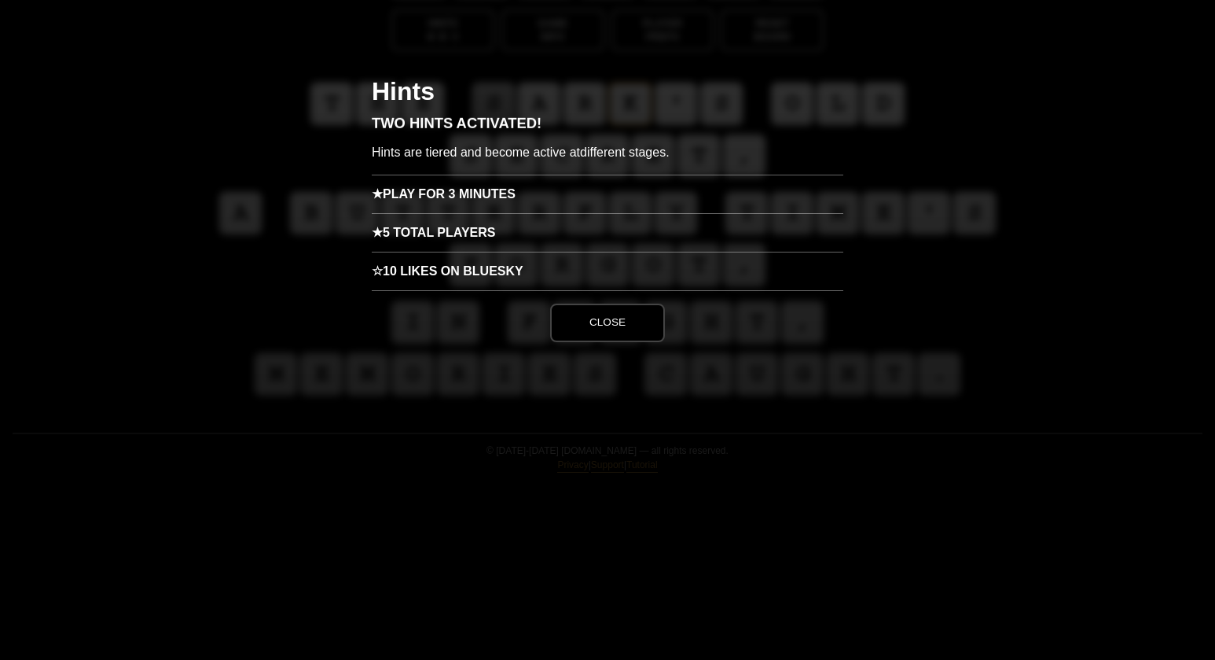
scroll to position [0, 0]
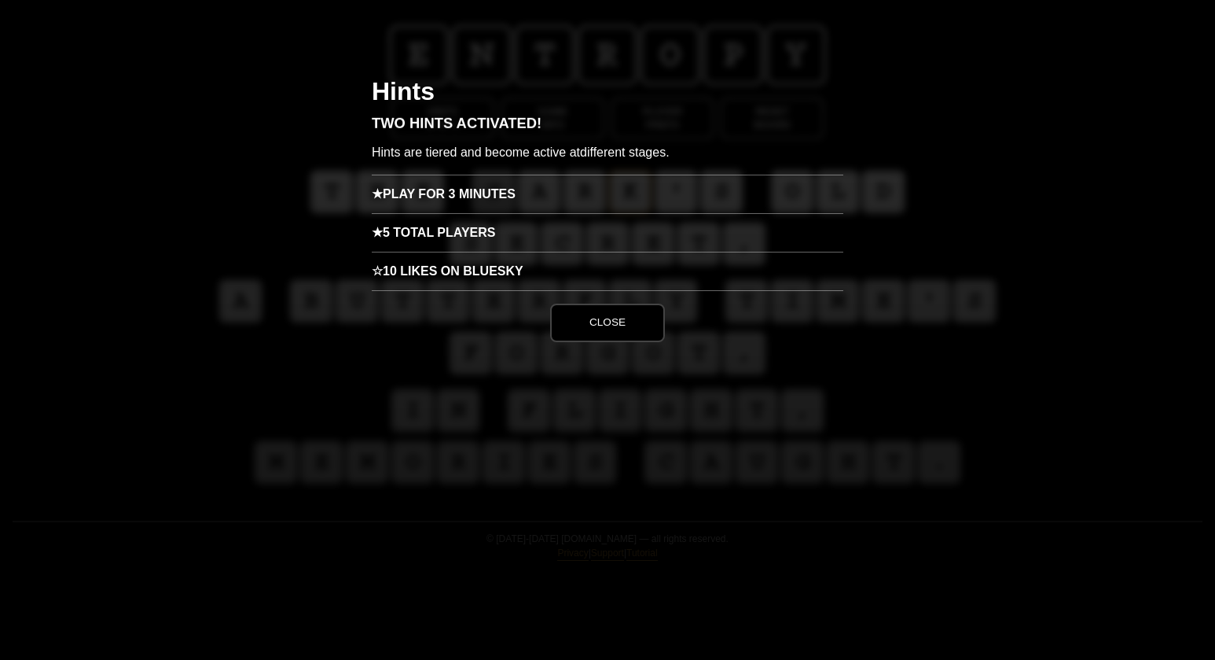
click at [428, 193] on h3 "★ Play for 3 minutes" at bounding box center [608, 194] width 472 height 39
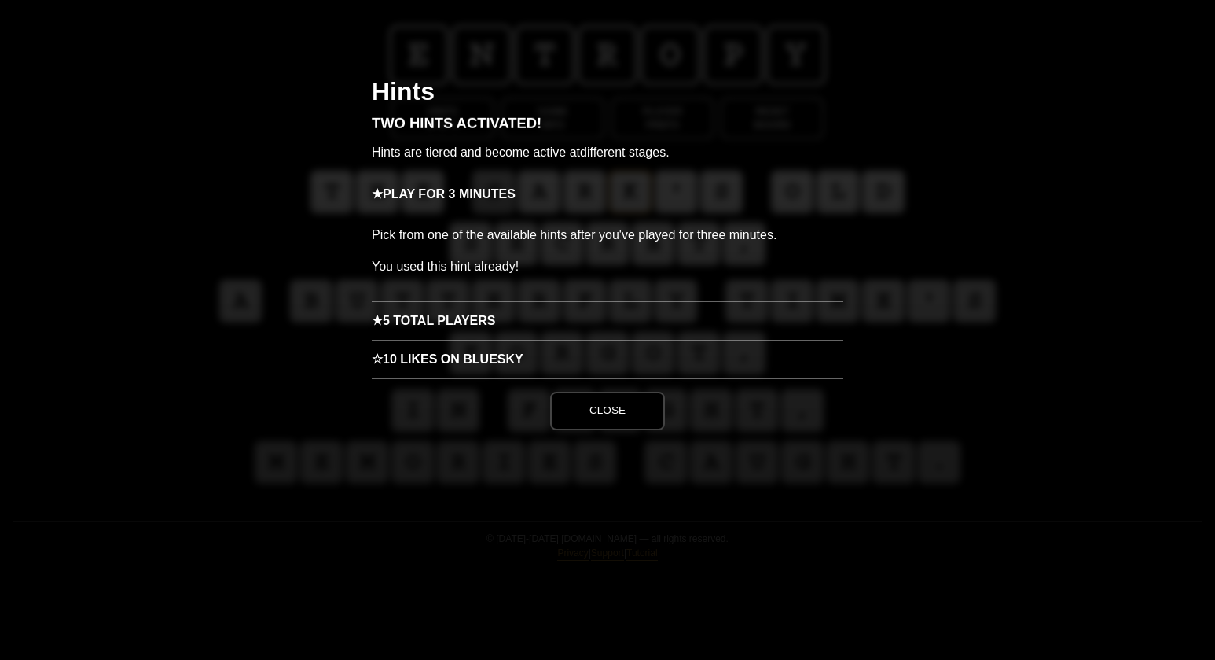
click at [594, 399] on button "Close" at bounding box center [607, 410] width 115 height 38
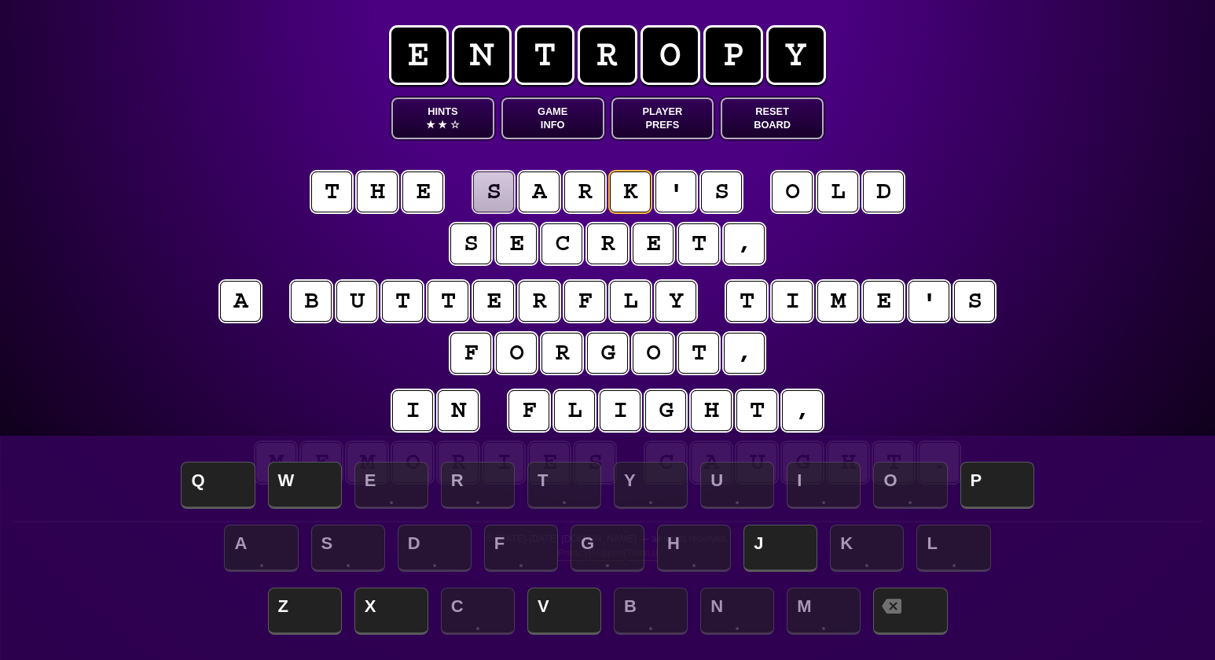
click at [546, 118] on button "Game Info" at bounding box center [553, 118] width 103 height 42
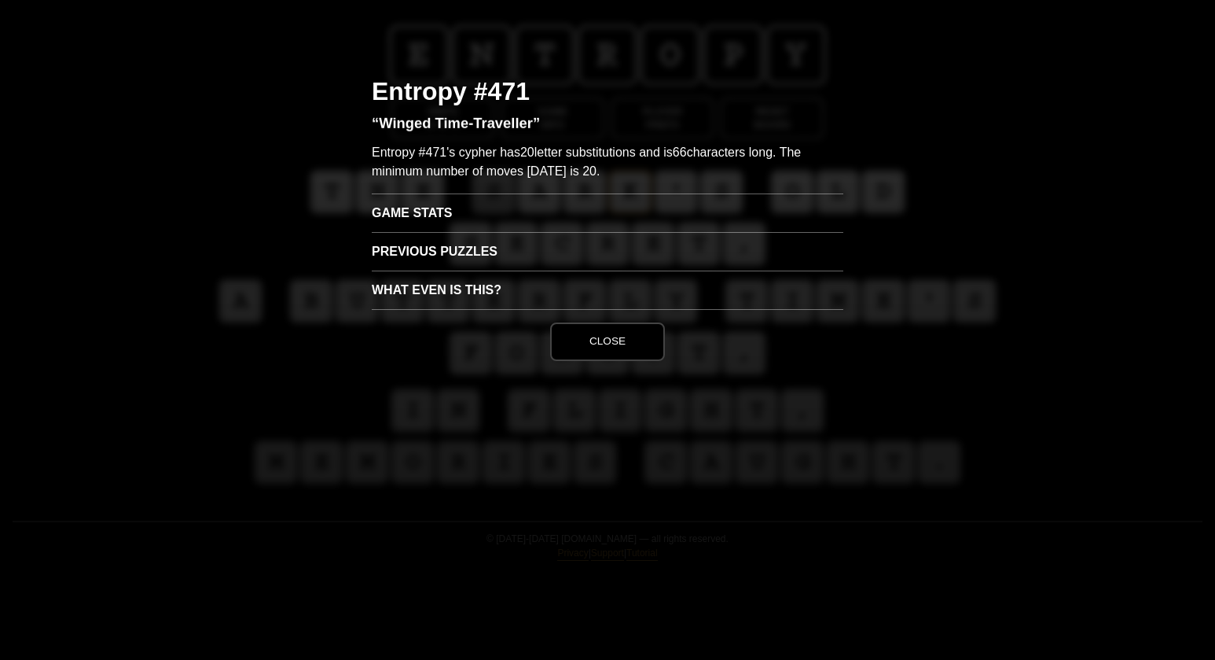
click at [604, 344] on button "Close" at bounding box center [607, 341] width 115 height 38
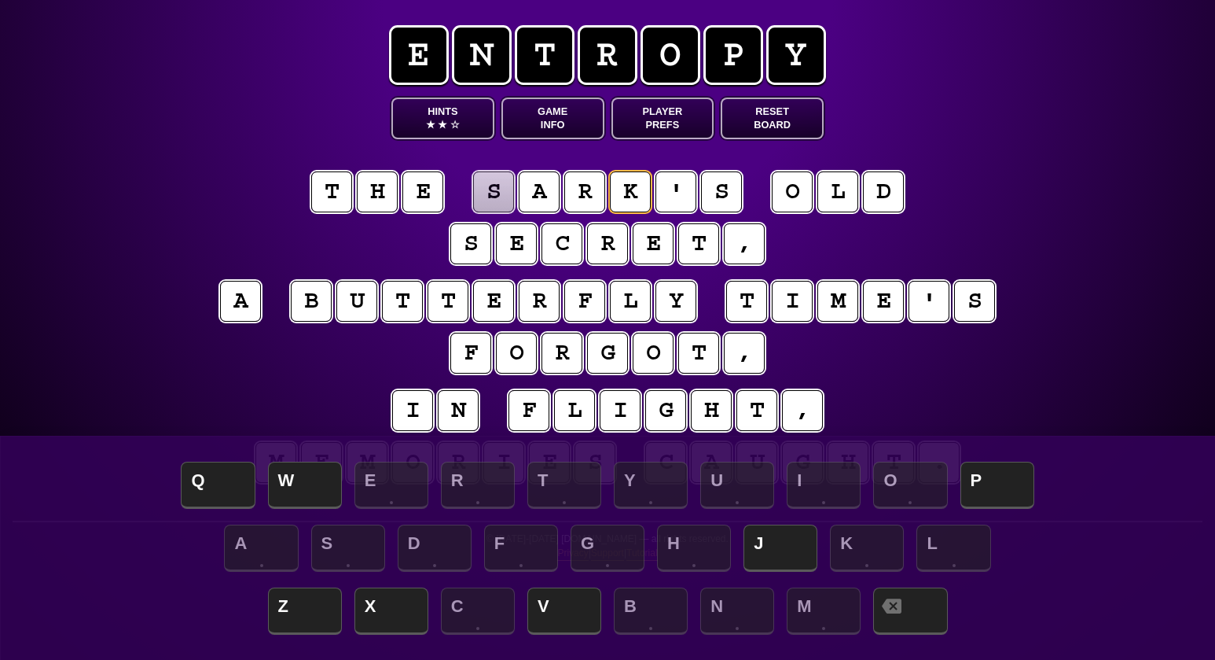
click at [567, 121] on button "Game Info" at bounding box center [553, 118] width 103 height 42
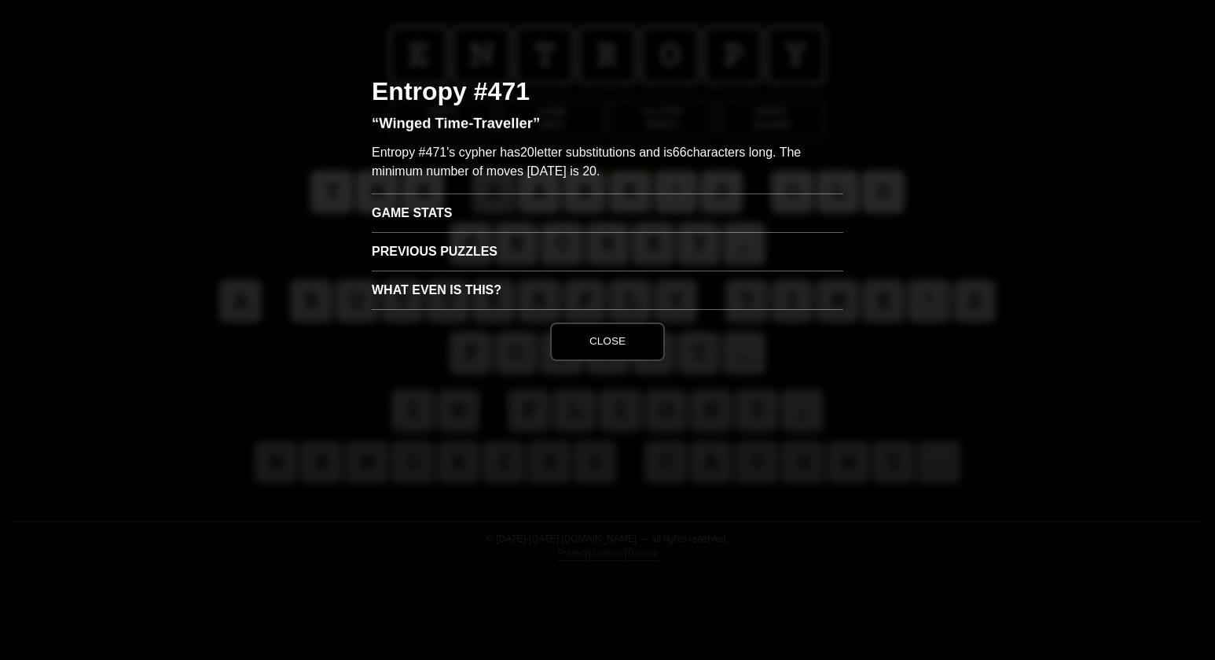
click at [404, 215] on h3 "Game Stats" at bounding box center [608, 212] width 472 height 39
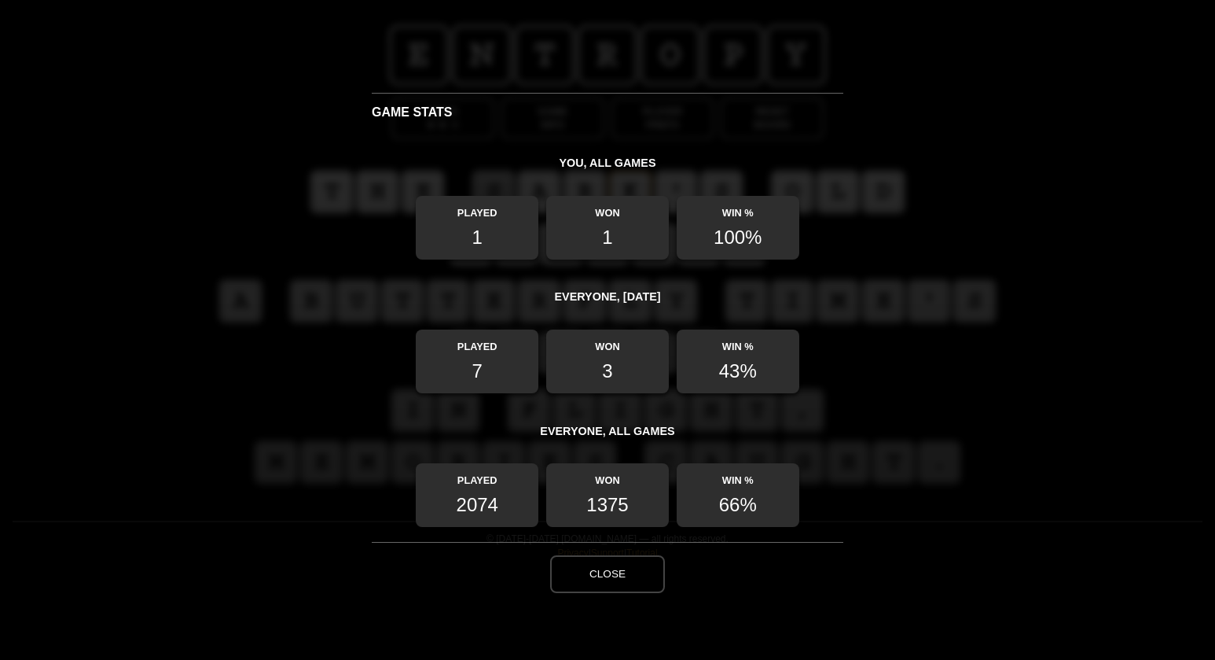
scroll to position [107, 0]
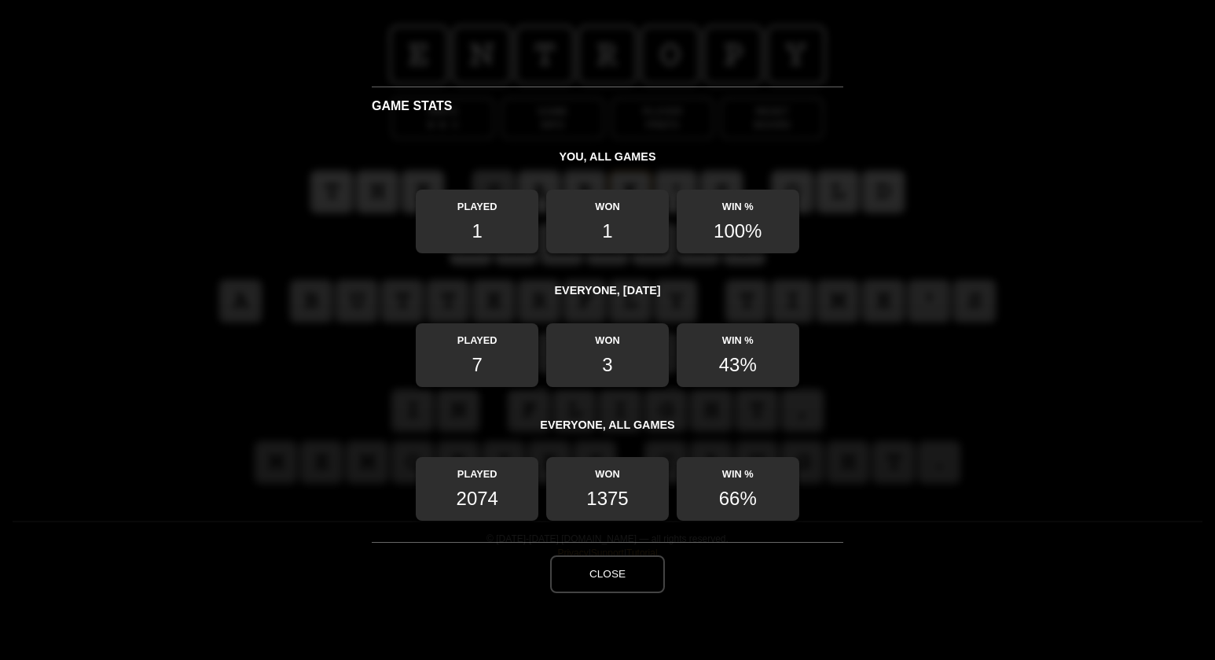
click at [616, 494] on button "Close" at bounding box center [607, 574] width 115 height 38
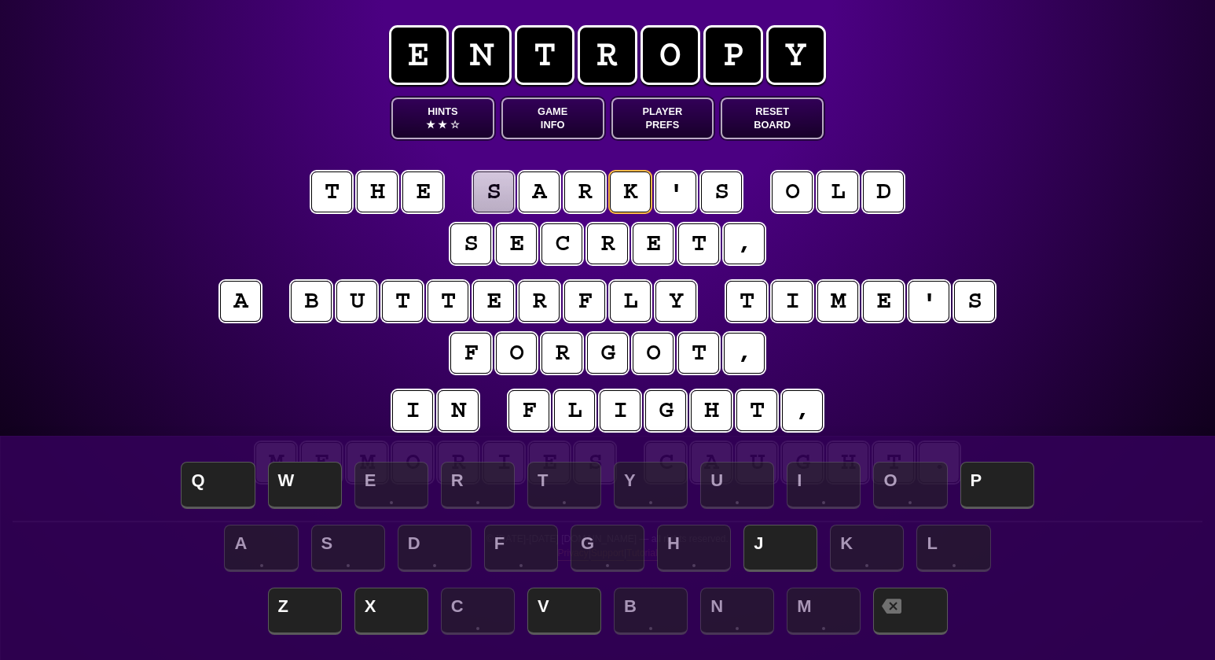
scroll to position [1, 0]
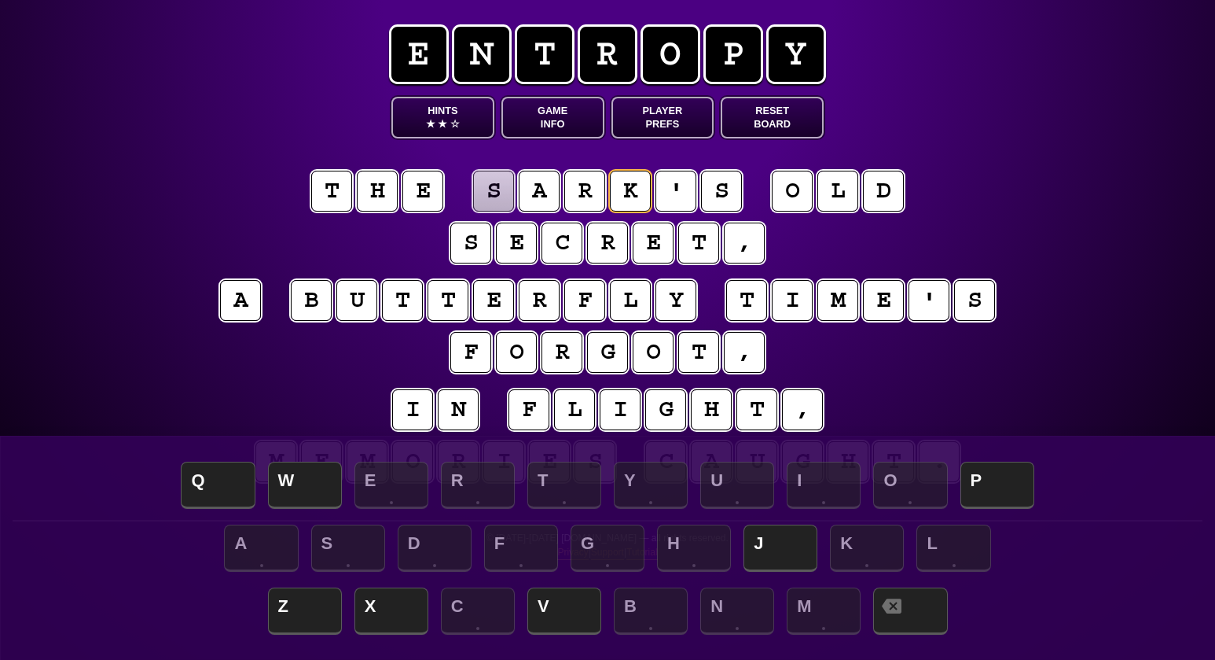
click at [499, 194] on puzzle-tile "s" at bounding box center [493, 191] width 42 height 42
click at [911, 488] on span "P" at bounding box center [998, 486] width 74 height 46
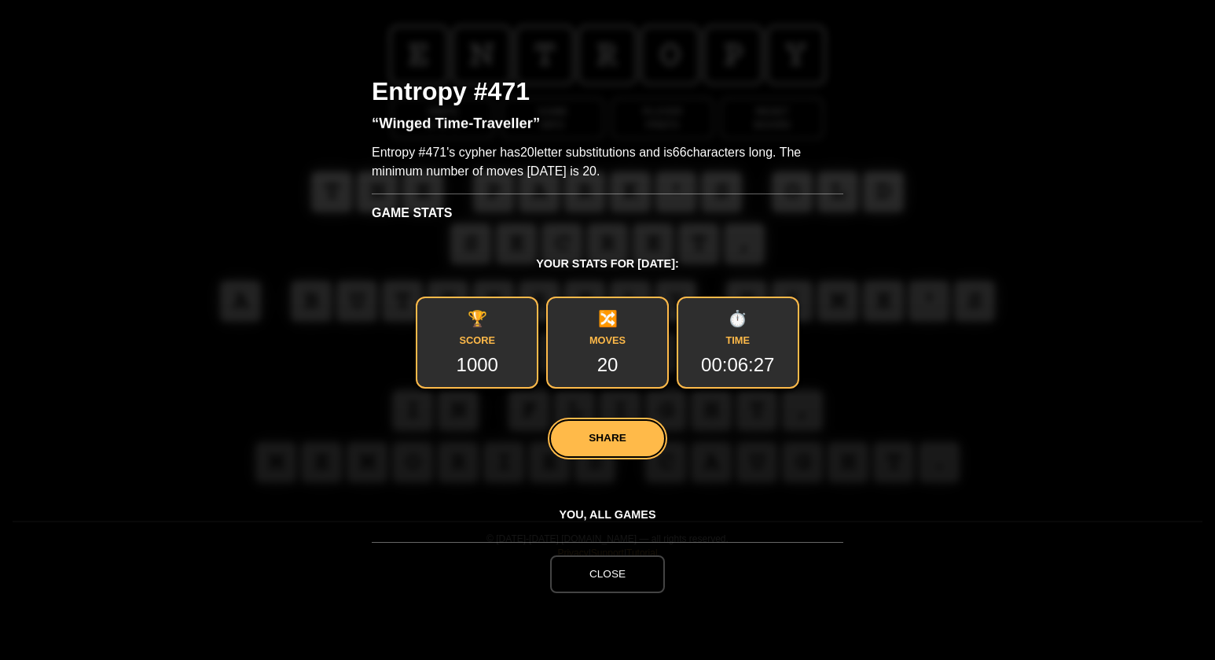
scroll to position [0, 0]
